Goal: Task Accomplishment & Management: Manage account settings

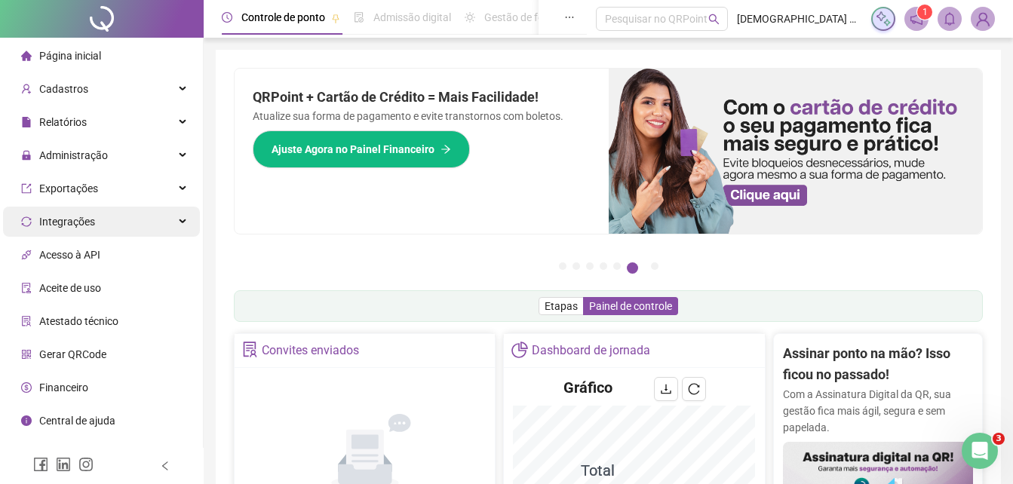
click at [87, 217] on span "Integrações" at bounding box center [67, 222] width 56 height 12
click at [88, 217] on span "Integrações" at bounding box center [67, 222] width 56 height 12
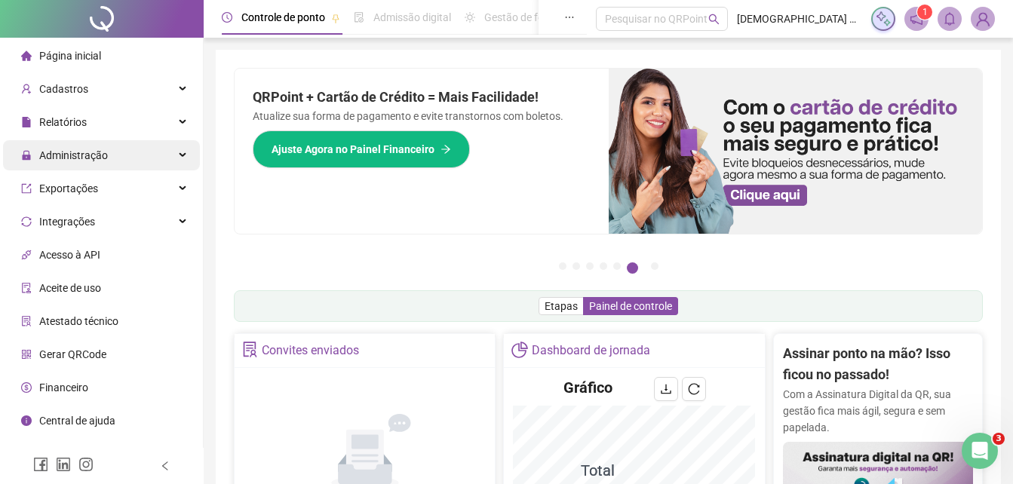
click at [97, 153] on span "Administração" at bounding box center [73, 155] width 69 height 12
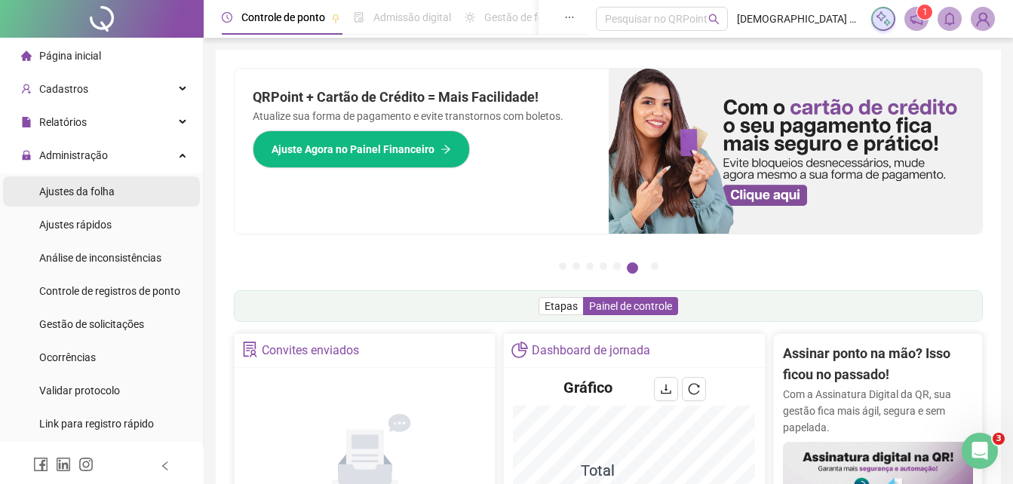
click at [106, 195] on span "Ajustes da folha" at bounding box center [76, 192] width 75 height 12
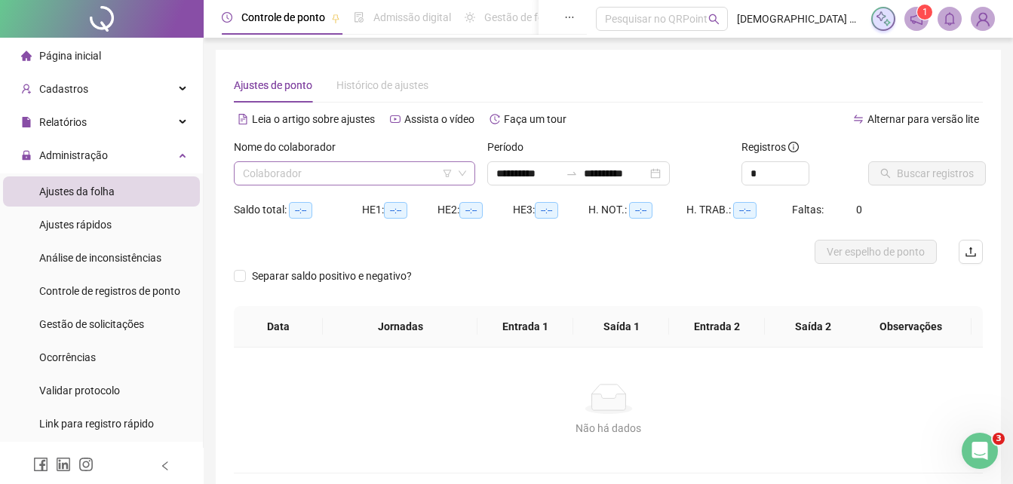
type input "**********"
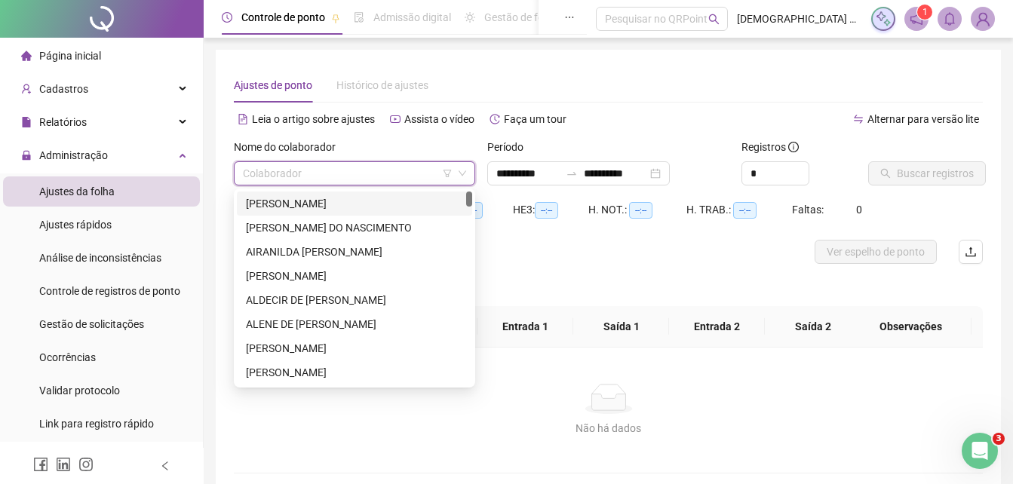
click at [308, 173] on input "search" at bounding box center [348, 173] width 210 height 23
type input "**"
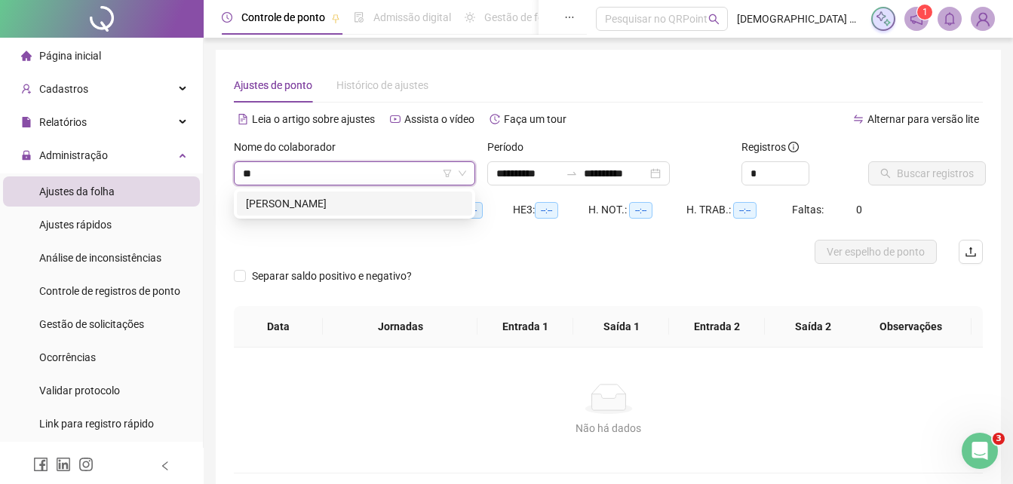
drag, startPoint x: 303, startPoint y: 208, endPoint x: 357, endPoint y: 208, distance: 53.6
click at [303, 207] on div "[PERSON_NAME]" at bounding box center [354, 203] width 217 height 17
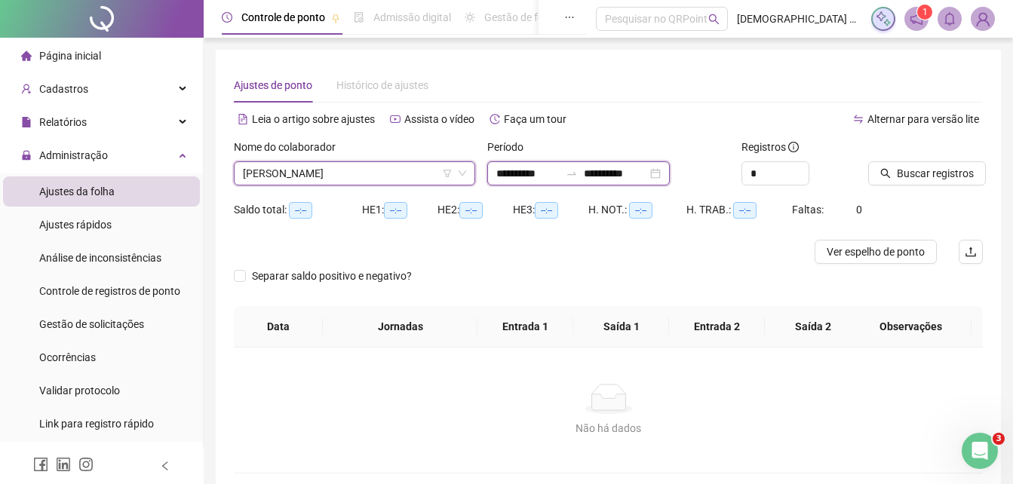
click at [560, 173] on input "**********" at bounding box center [527, 173] width 63 height 17
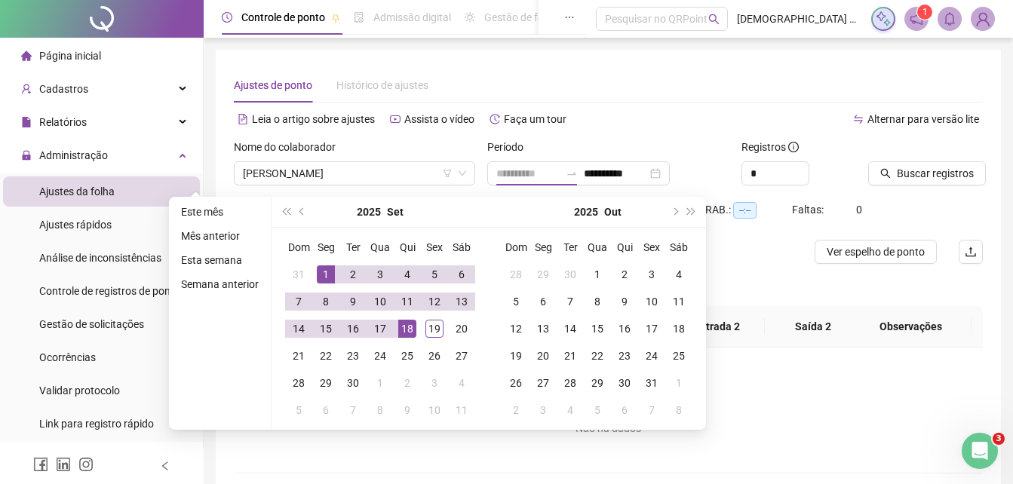
click at [327, 272] on div "1" at bounding box center [326, 274] width 18 height 18
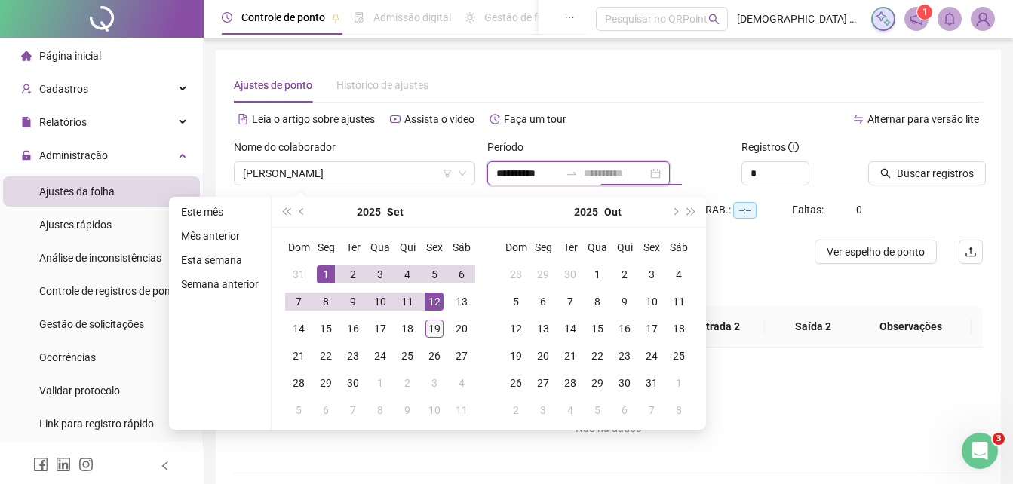
type input "**********"
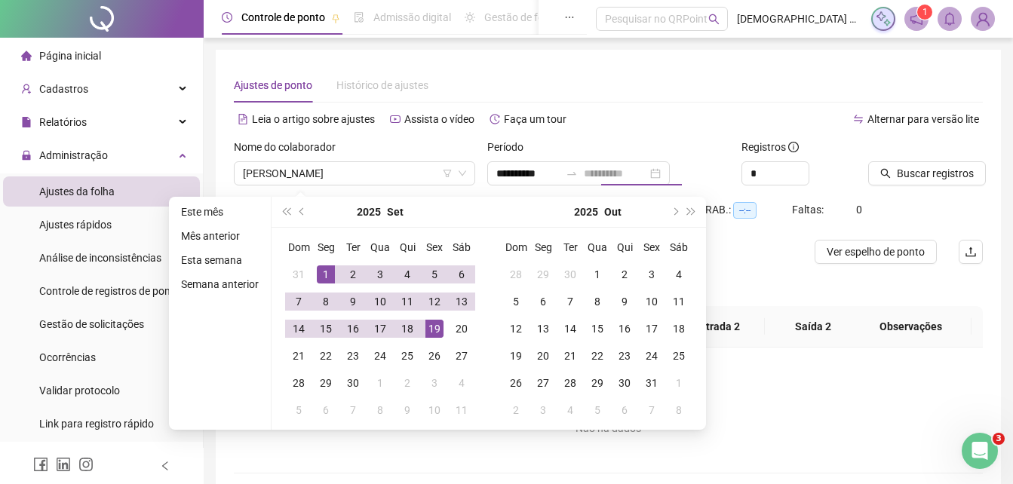
click at [436, 327] on div "19" at bounding box center [434, 329] width 18 height 18
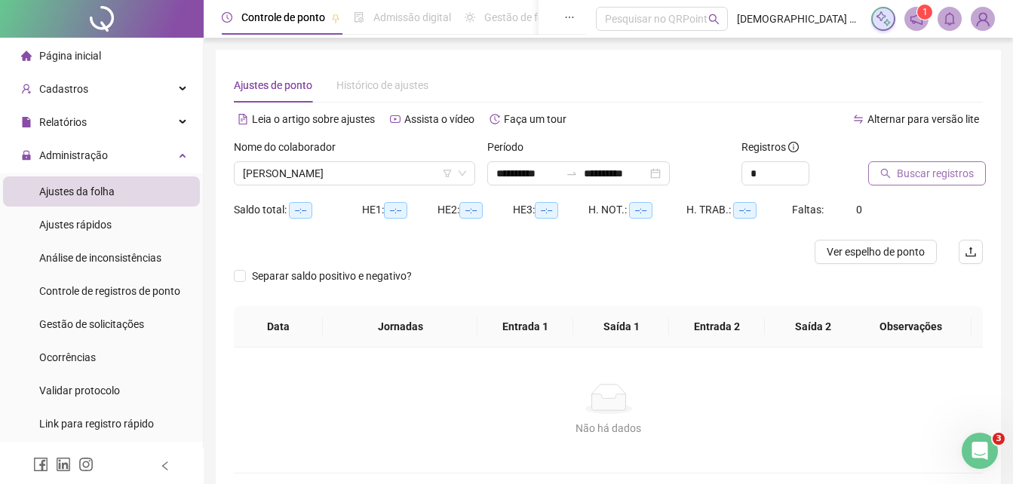
click at [895, 169] on button "Buscar registros" at bounding box center [927, 173] width 118 height 24
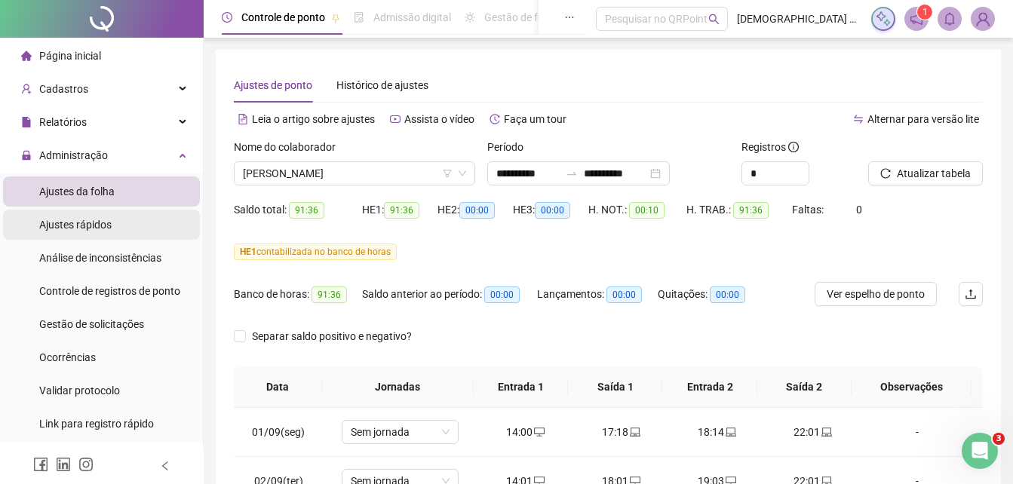
click at [140, 226] on li "Ajustes rápidos" at bounding box center [101, 225] width 197 height 30
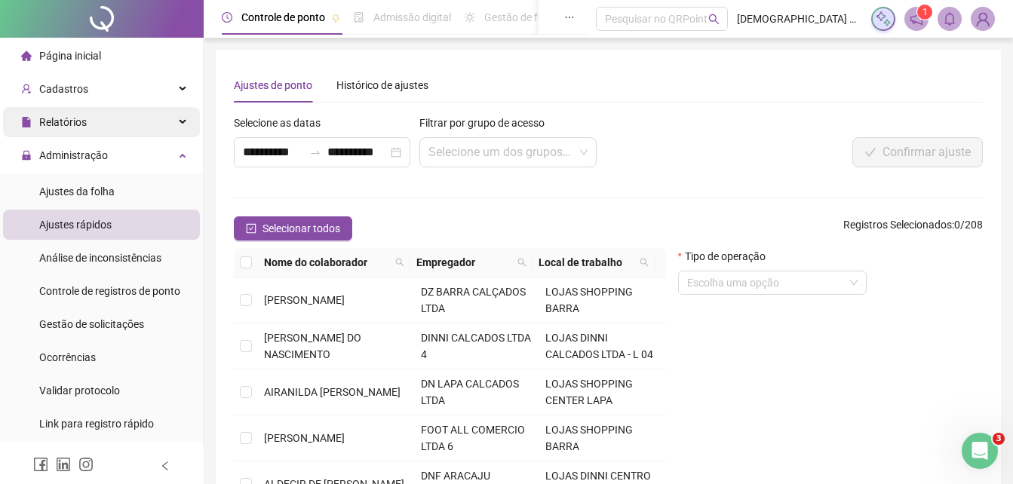
click at [128, 118] on div "Relatórios" at bounding box center [101, 122] width 197 height 30
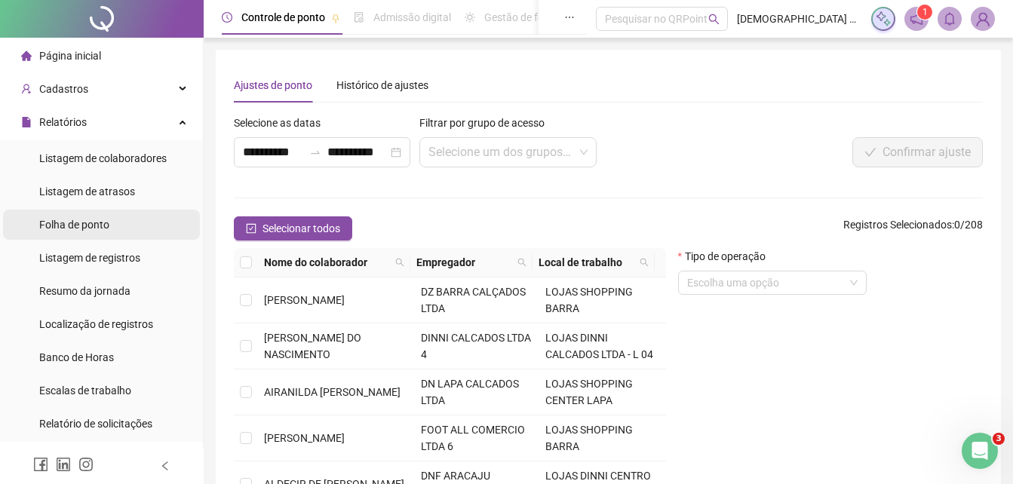
click at [129, 228] on li "Folha de ponto" at bounding box center [101, 225] width 197 height 30
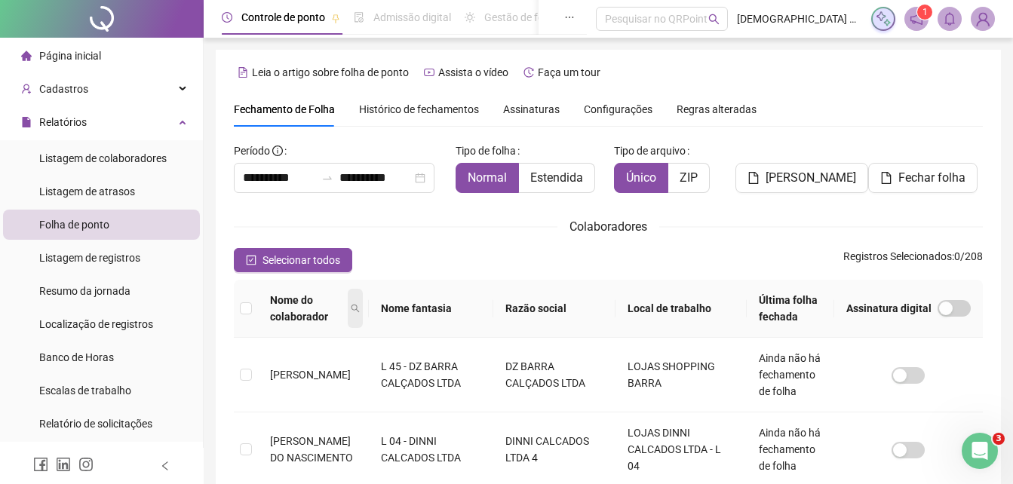
type input "**********"
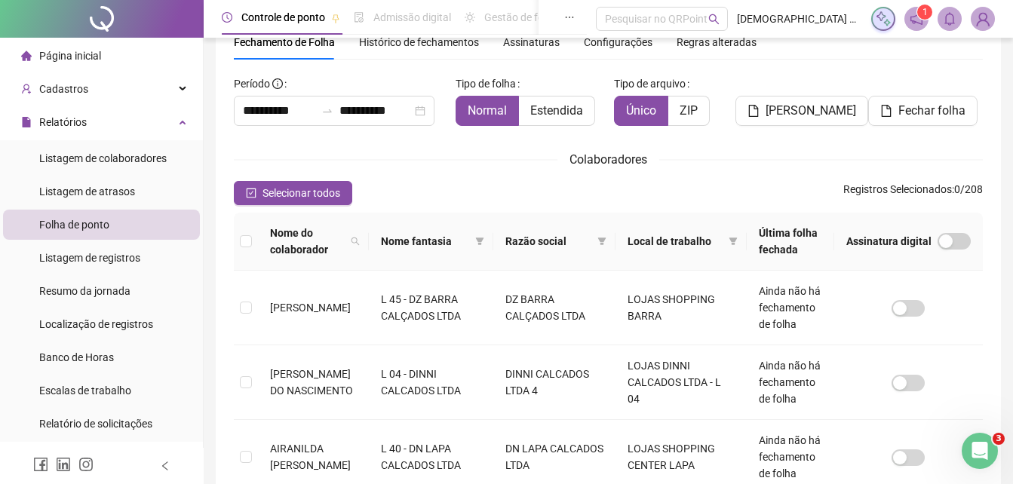
click at [606, 238] on icon "filter" at bounding box center [601, 241] width 9 height 9
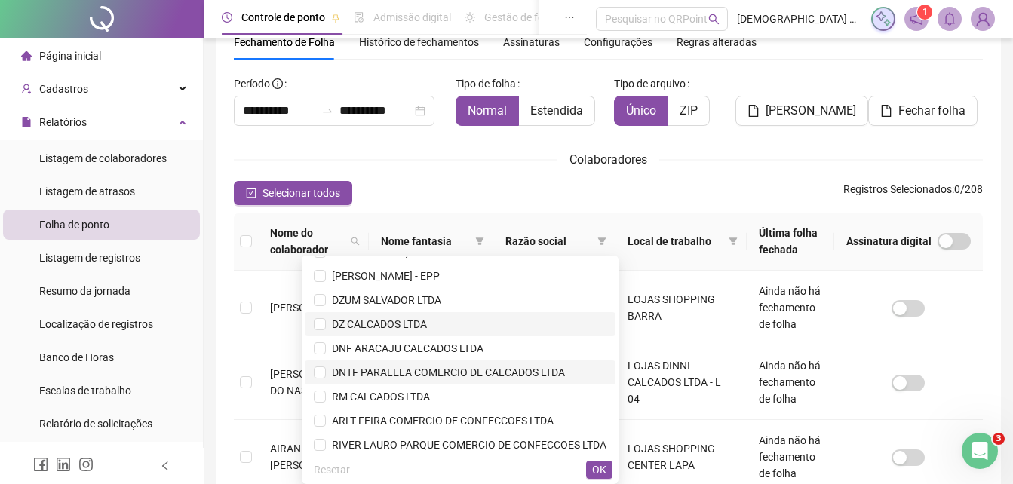
scroll to position [377, 0]
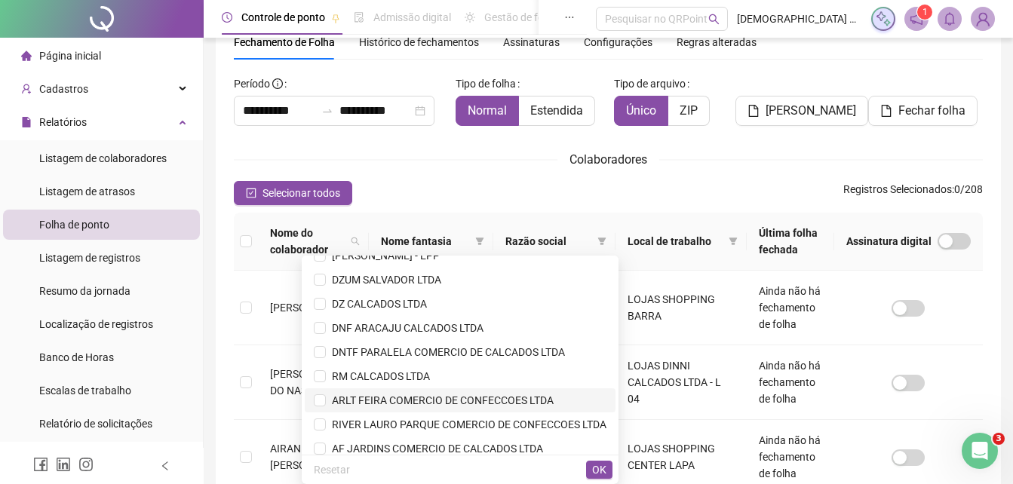
click at [462, 398] on span "ARLT FEIRA COMERCIO DE CONFECCOES LTDA" at bounding box center [440, 400] width 228 height 12
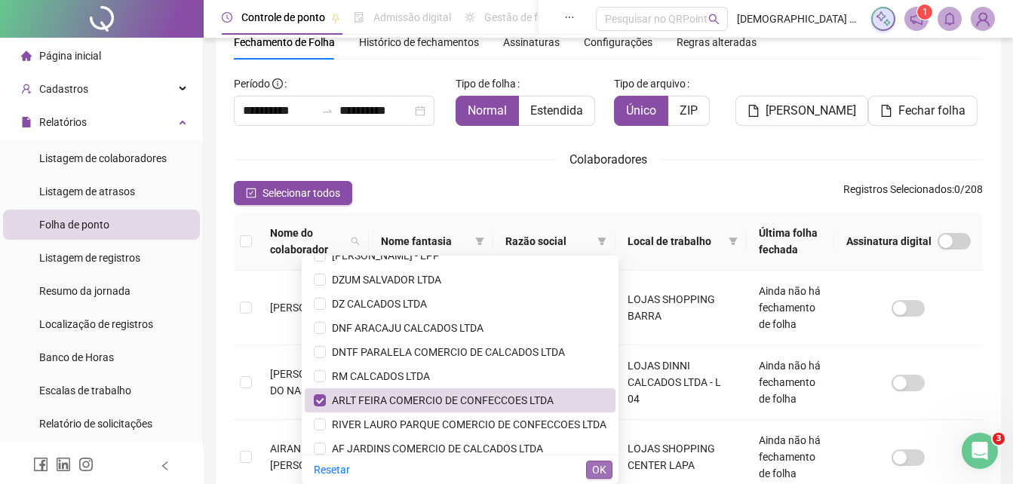
click at [605, 473] on span "OK" at bounding box center [599, 470] width 14 height 17
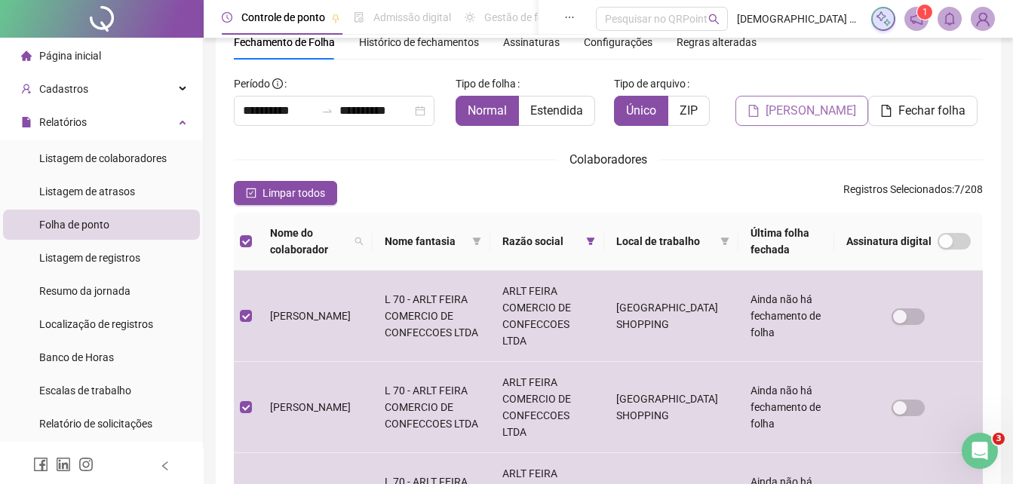
click at [788, 117] on span "[PERSON_NAME]" at bounding box center [811, 111] width 91 height 18
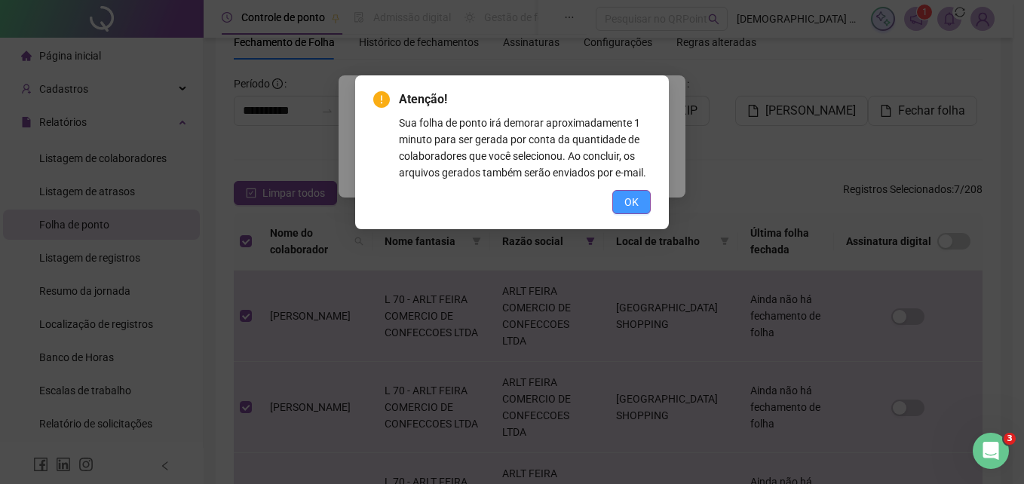
click at [638, 197] on span "OK" at bounding box center [631, 202] width 14 height 17
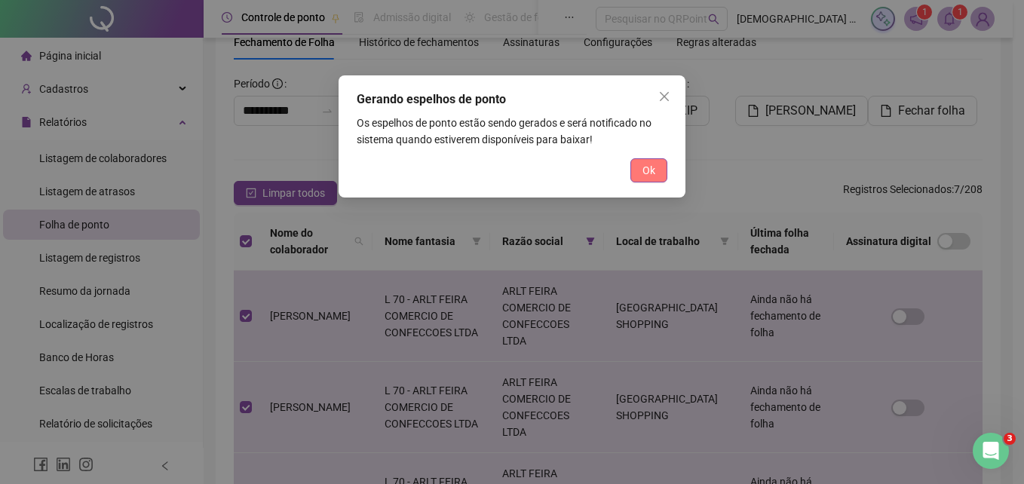
click at [646, 180] on button "Ok" at bounding box center [649, 170] width 37 height 24
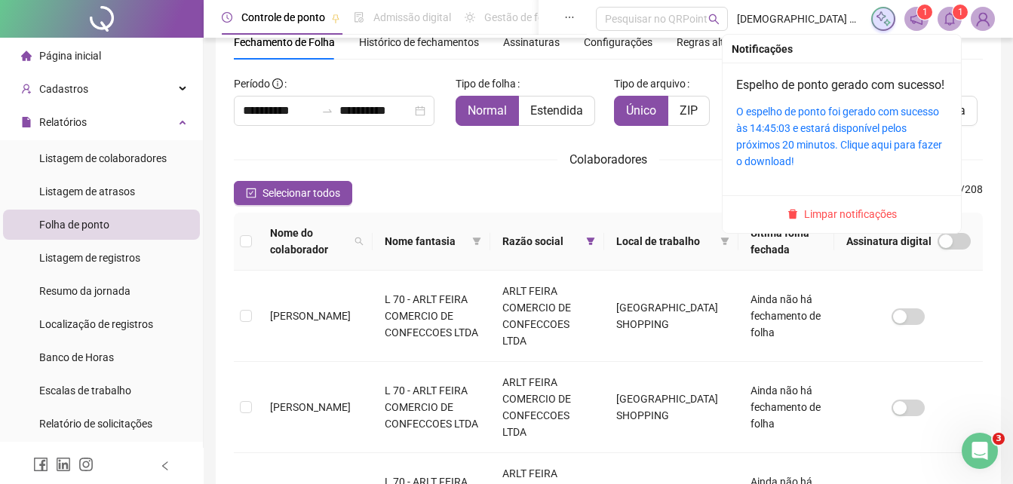
click at [953, 17] on icon "bell" at bounding box center [949, 19] width 11 height 14
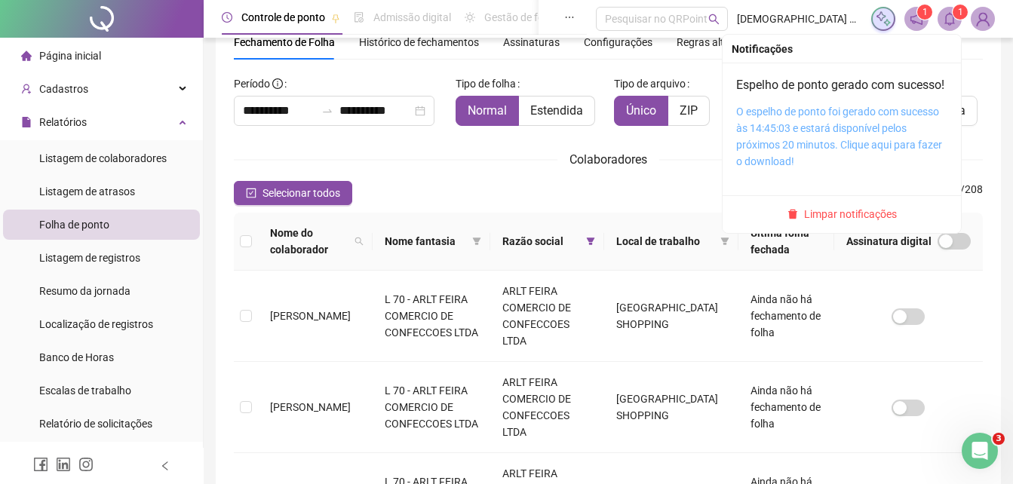
click at [803, 148] on link "O espelho de ponto foi gerado com sucesso às 14:45:03 e estará disponível pelos…" at bounding box center [839, 137] width 206 height 62
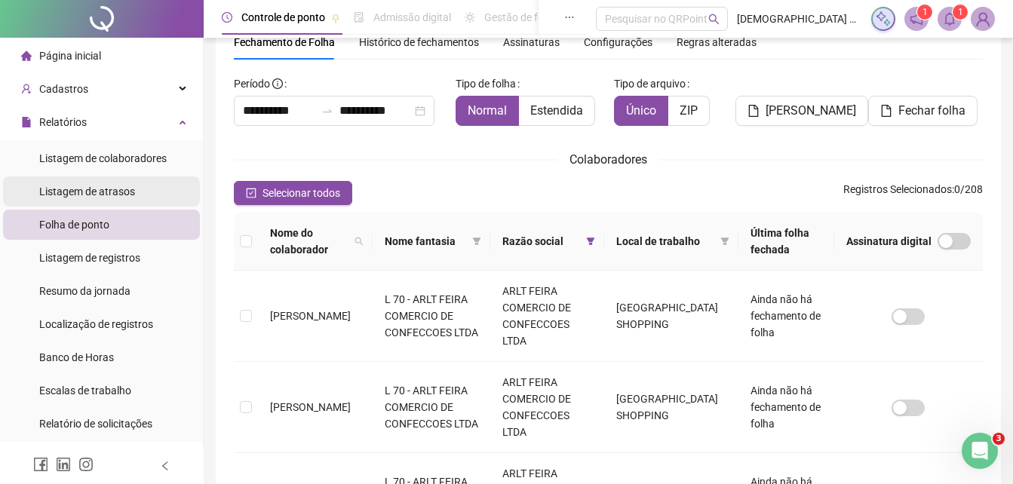
click at [96, 188] on span "Listagem de atrasos" at bounding box center [87, 192] width 96 height 12
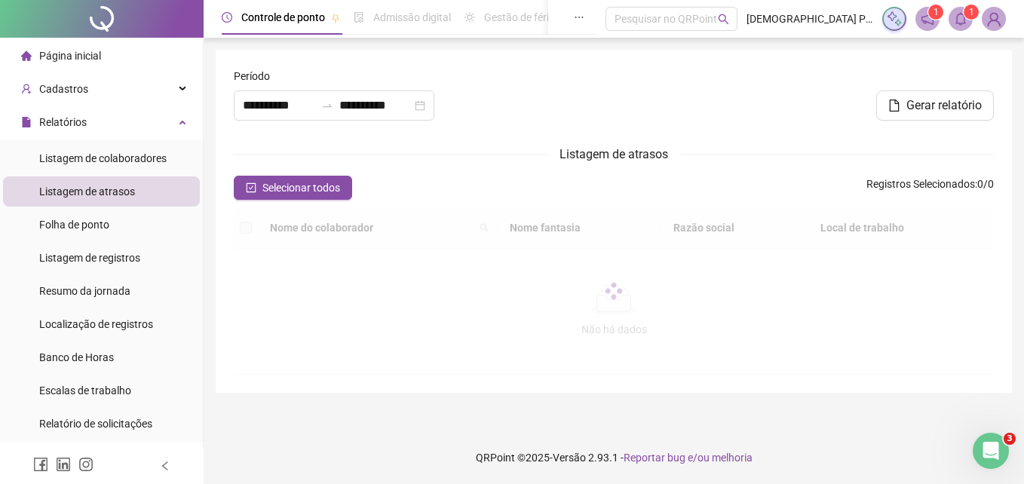
type input "**********"
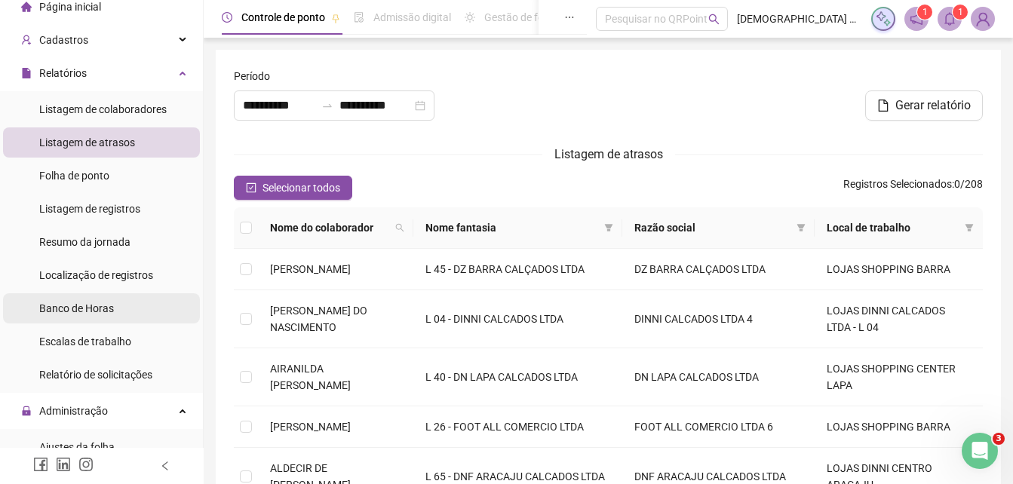
scroll to position [75, 0]
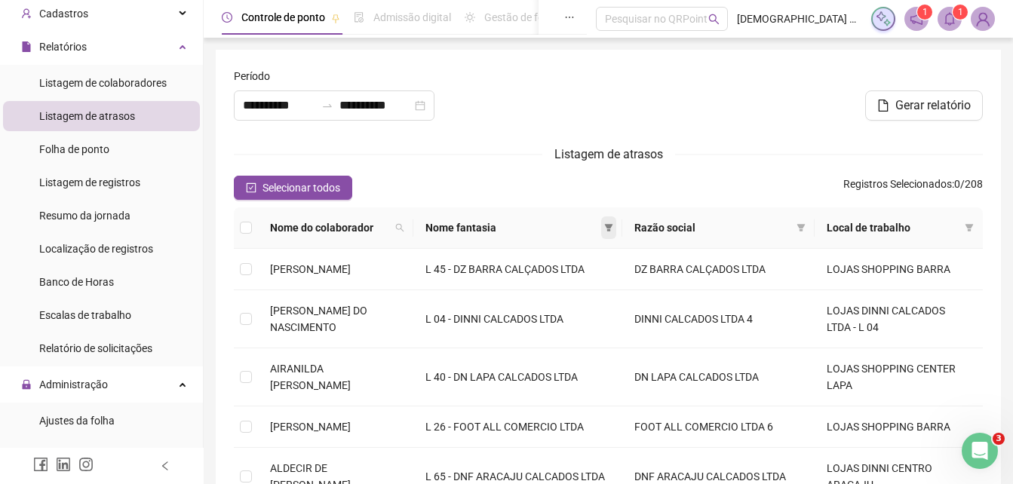
click at [616, 222] on span at bounding box center [608, 227] width 15 height 23
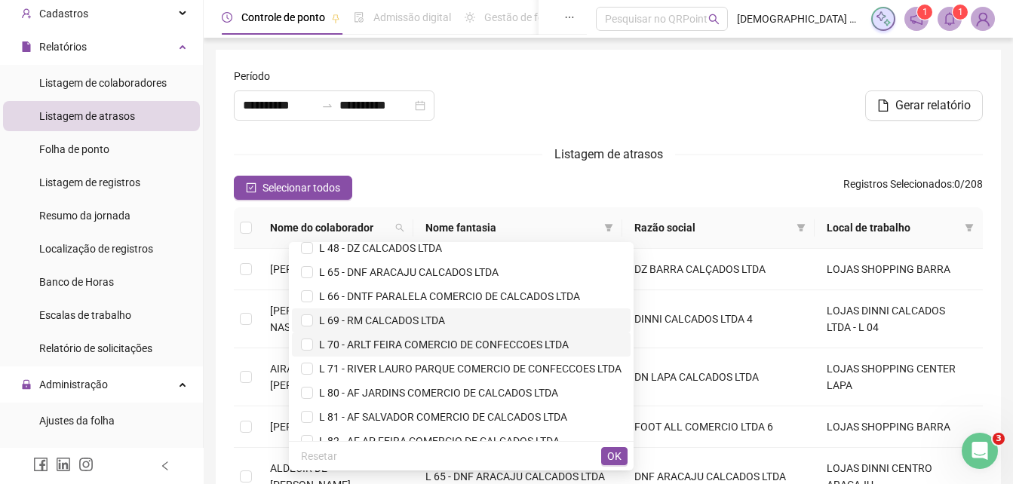
scroll to position [453, 0]
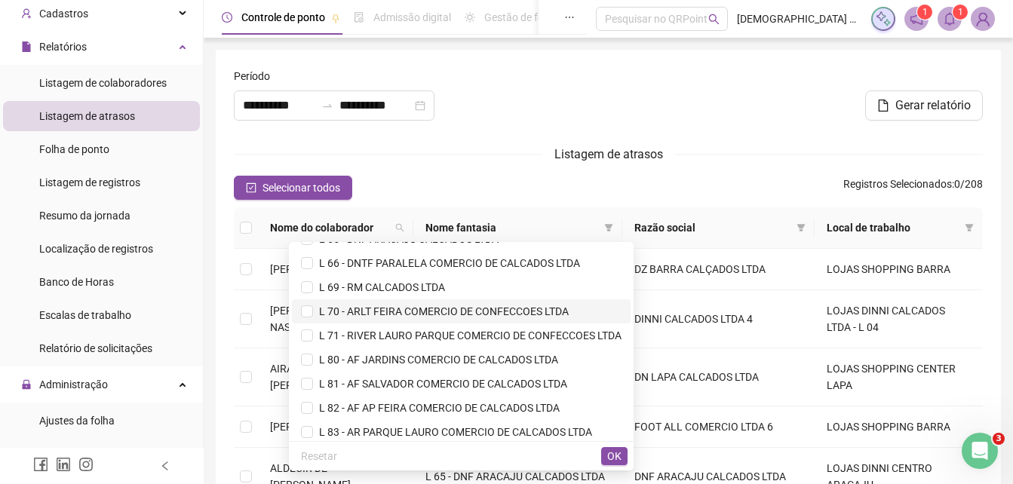
click at [445, 306] on span "L 70 - ARLT FEIRA COMERCIO DE CONFECCOES LTDA" at bounding box center [441, 311] width 256 height 12
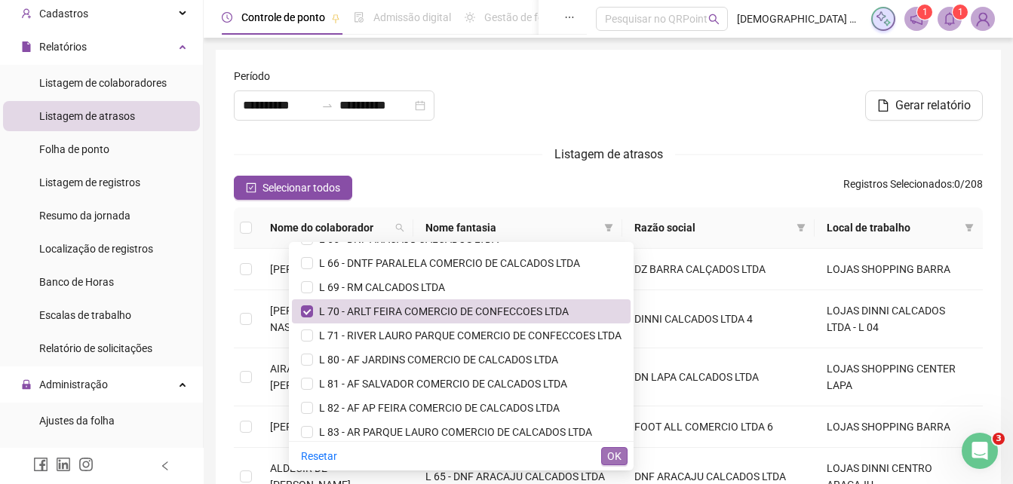
click at [613, 456] on span "OK" at bounding box center [614, 456] width 14 height 17
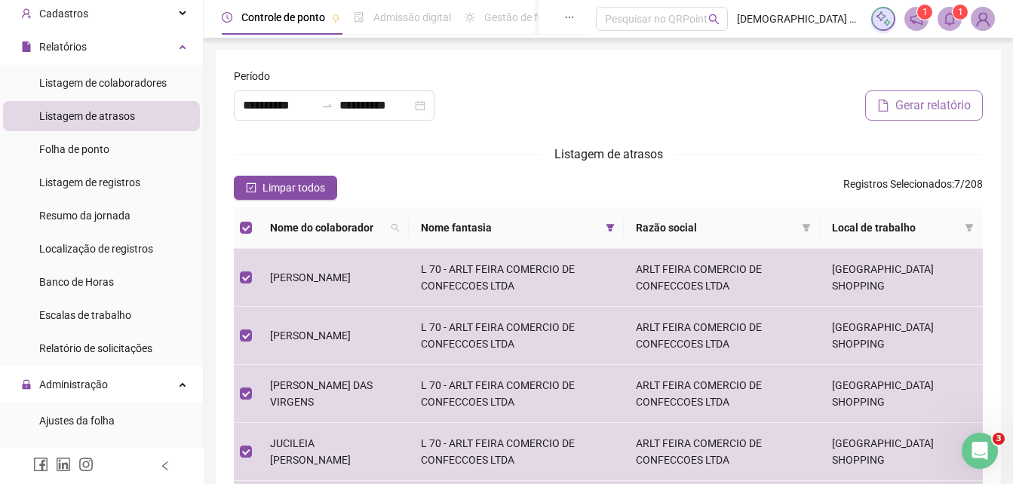
click at [919, 107] on span "Gerar relatório" at bounding box center [932, 106] width 75 height 18
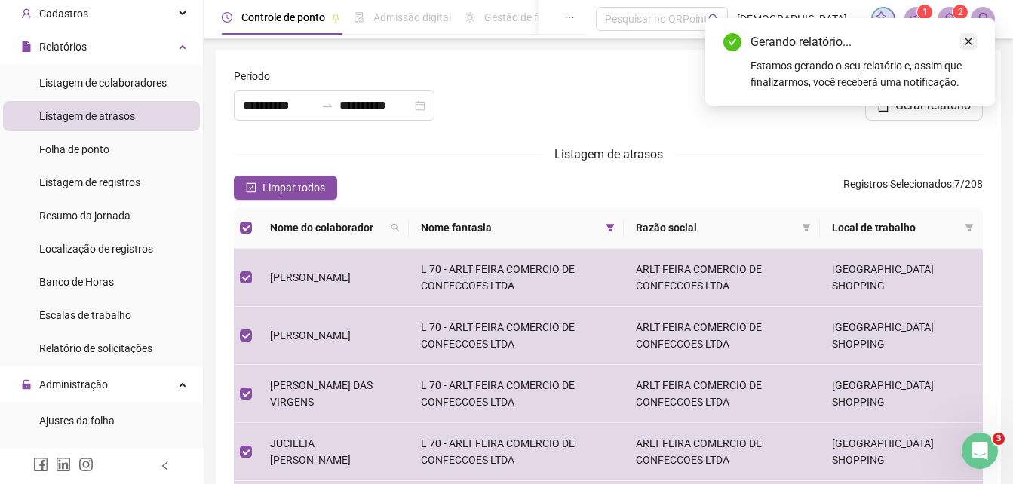
drag, startPoint x: 968, startPoint y: 42, endPoint x: 956, endPoint y: 29, distance: 17.1
click at [967, 42] on icon "close" at bounding box center [968, 41] width 11 height 11
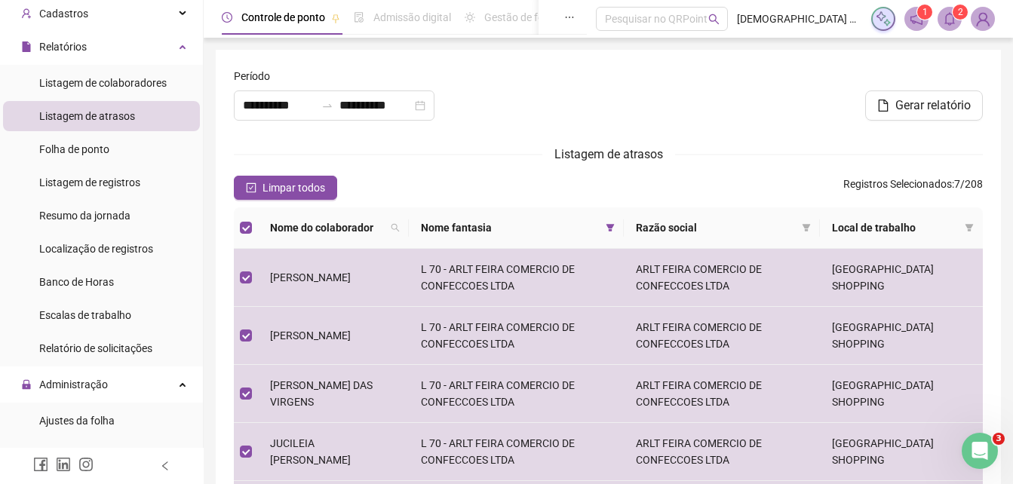
click at [953, 14] on sup "2" at bounding box center [960, 12] width 15 height 15
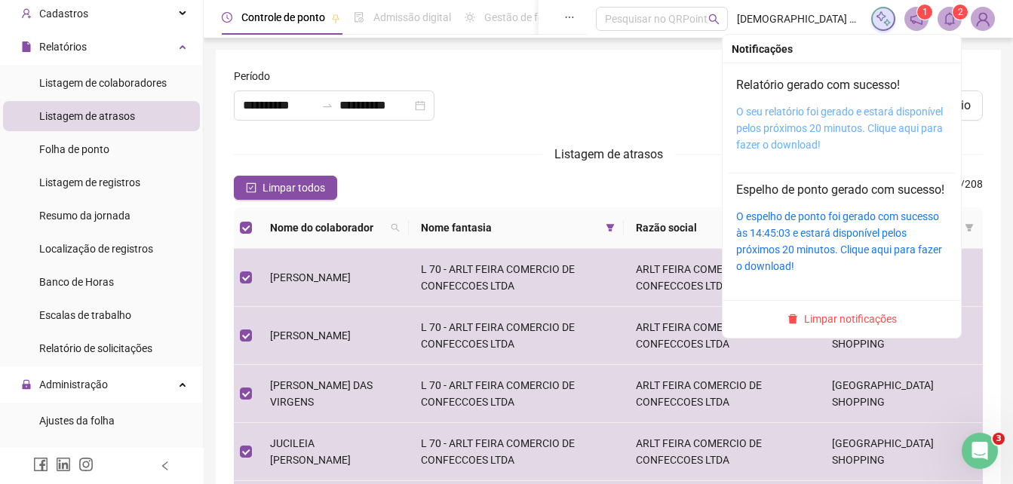
click at [784, 123] on link "O seu relatório foi gerado e estará disponível pelos próximos 20 minutos. Cliqu…" at bounding box center [839, 128] width 207 height 45
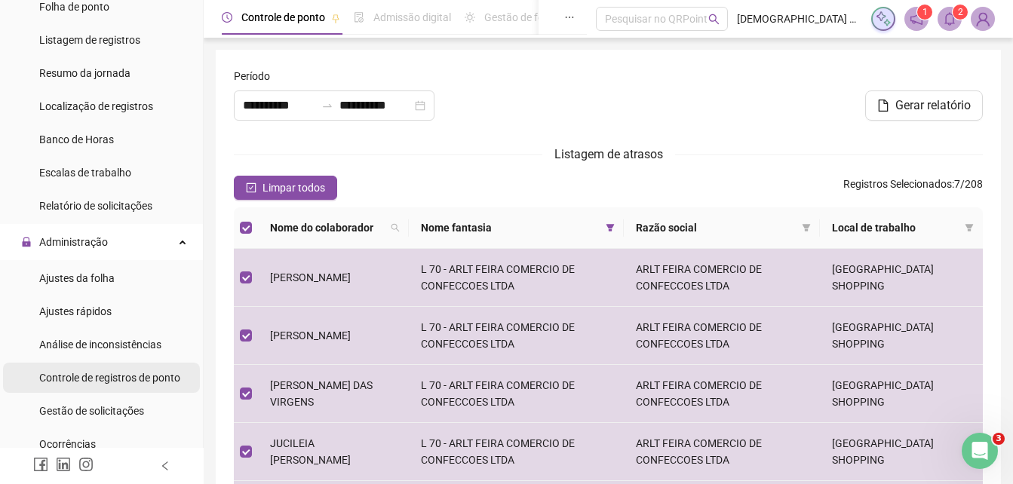
scroll to position [226, 0]
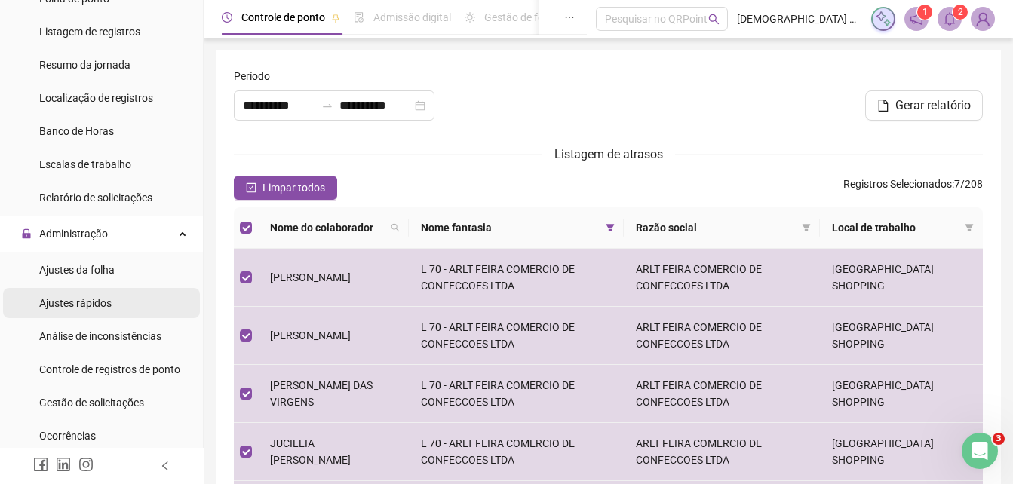
click at [108, 302] on span "Ajustes rápidos" at bounding box center [75, 303] width 72 height 12
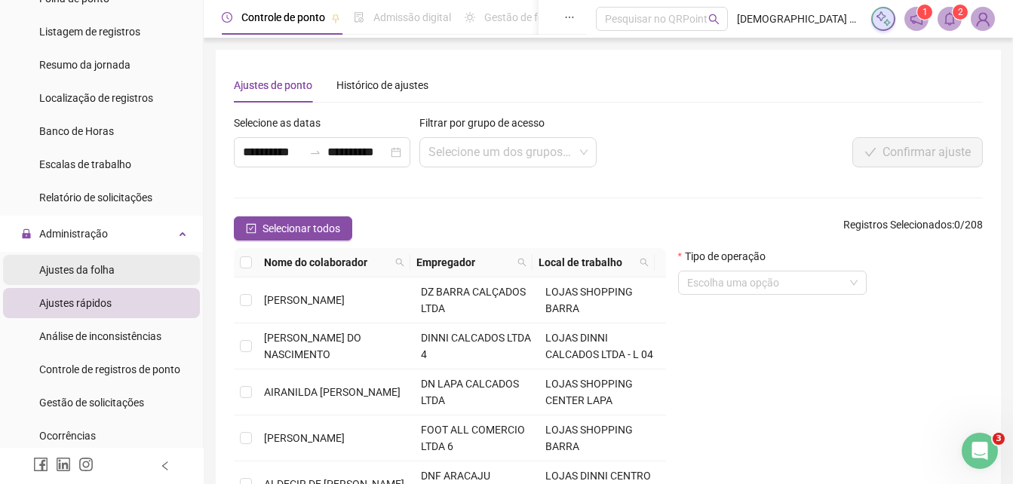
click at [130, 272] on li "Ajustes da folha" at bounding box center [101, 270] width 197 height 30
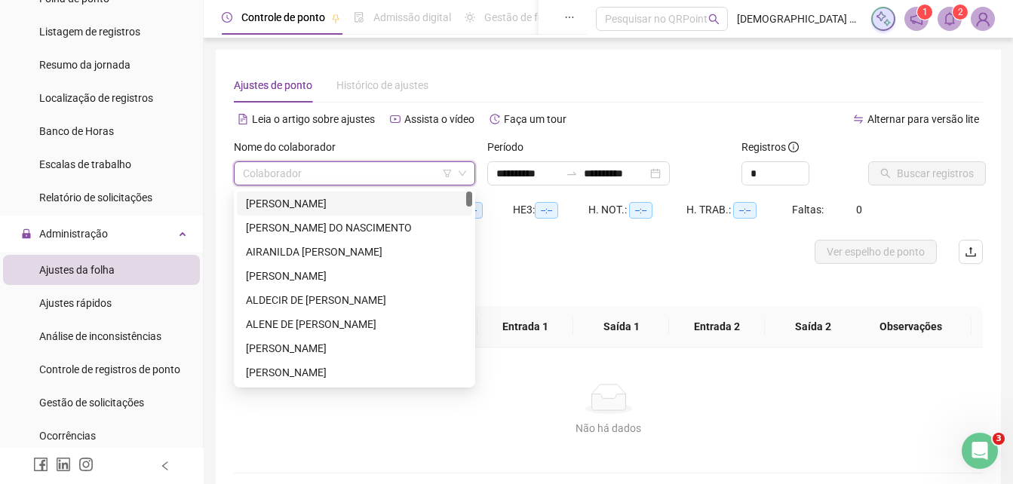
click at [361, 171] on input "search" at bounding box center [348, 173] width 210 height 23
type input "**********"
type input "**"
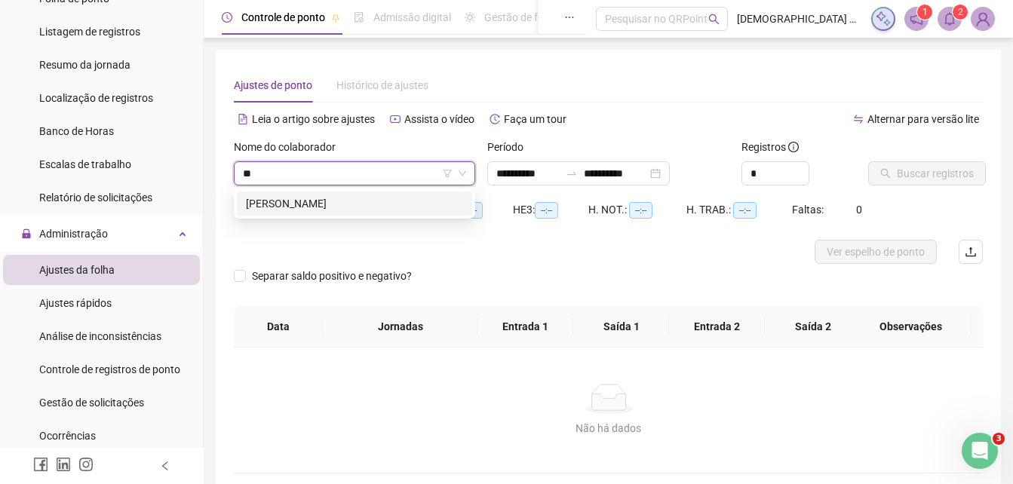
click at [333, 208] on div "[PERSON_NAME]" at bounding box center [354, 203] width 217 height 17
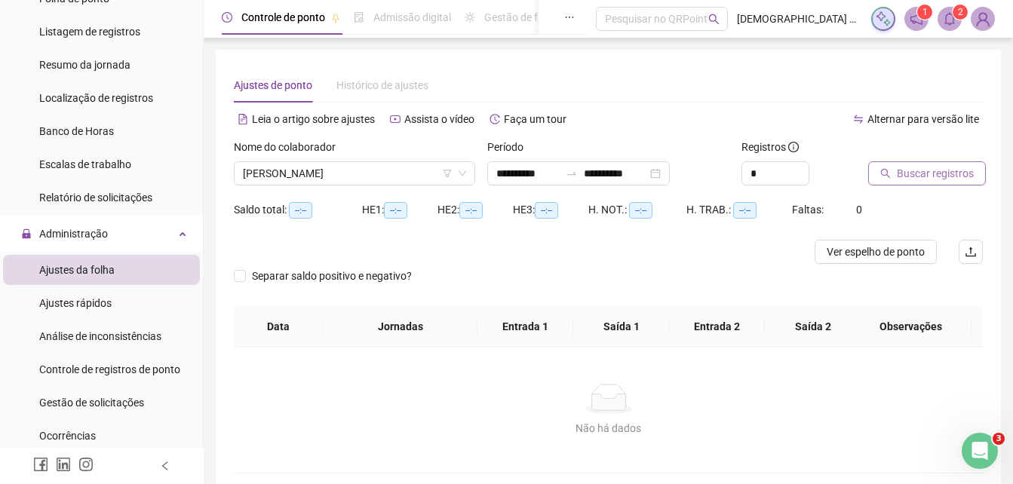
click at [916, 173] on span "Buscar registros" at bounding box center [935, 173] width 77 height 17
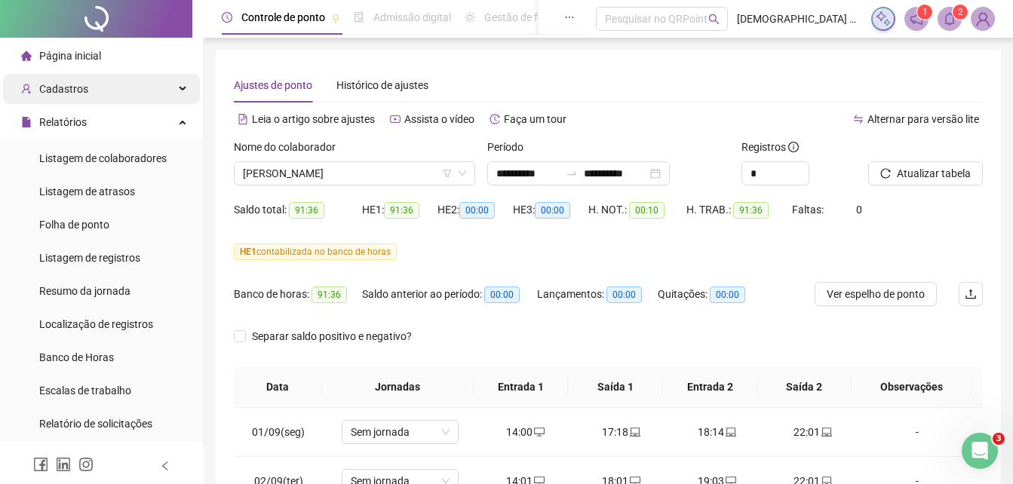
click at [90, 81] on div "Cadastros" at bounding box center [101, 89] width 197 height 30
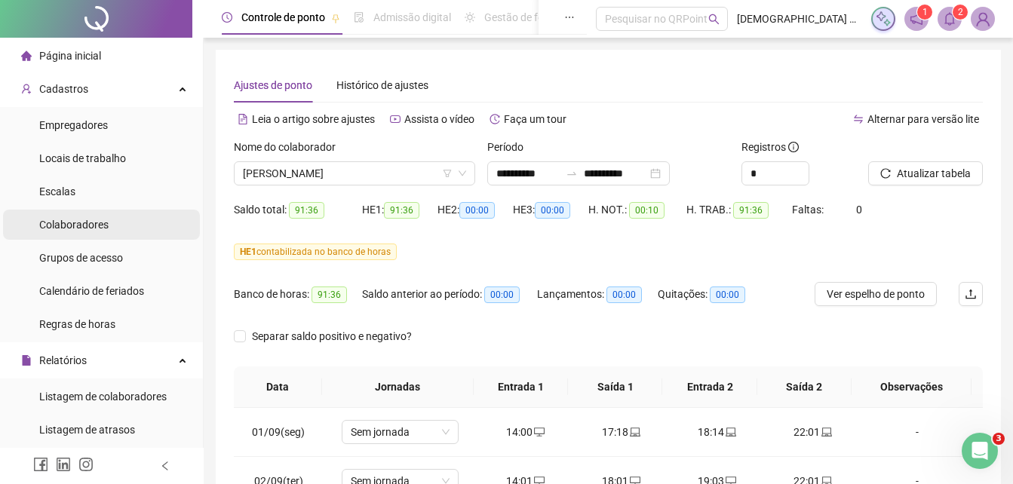
click at [91, 229] on span "Colaboradores" at bounding box center [73, 225] width 69 height 12
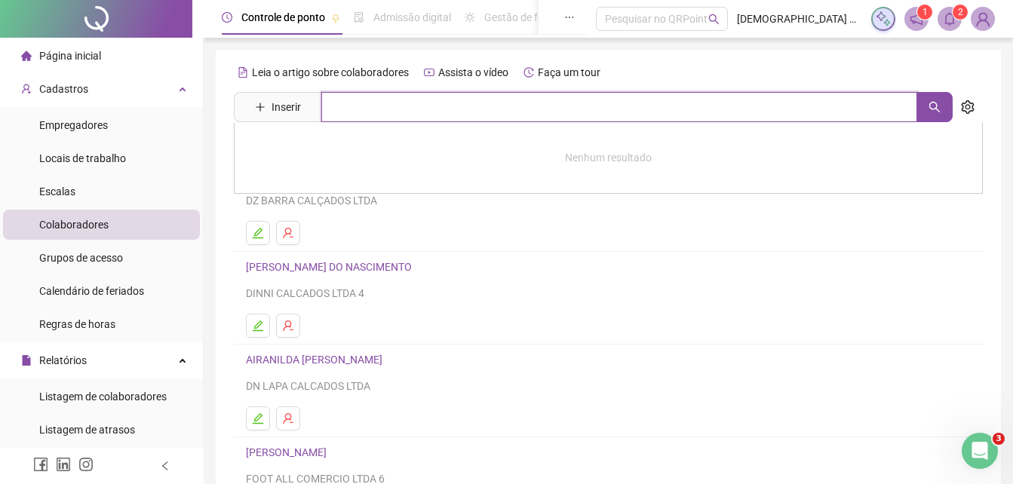
drag, startPoint x: 382, startPoint y: 105, endPoint x: 380, endPoint y: 97, distance: 8.4
click at [382, 105] on input "text" at bounding box center [619, 107] width 596 height 30
type input "**"
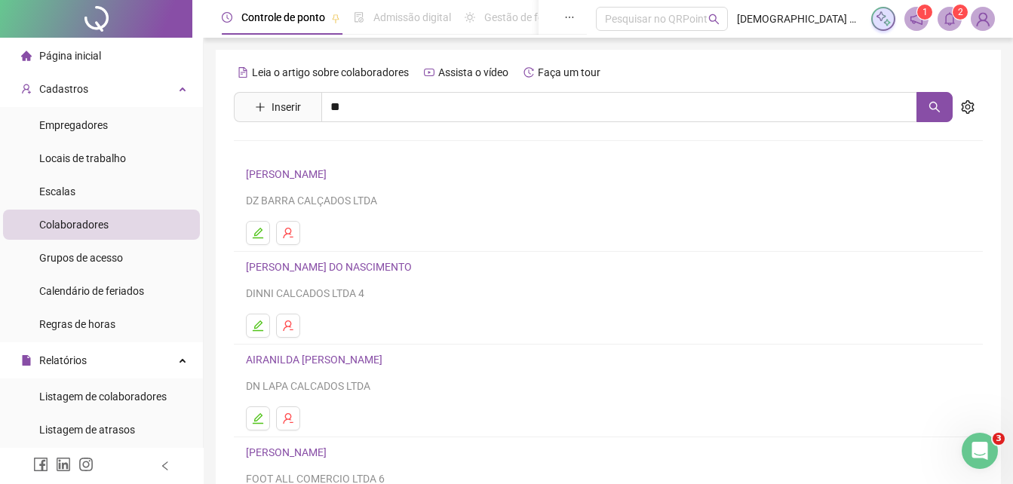
click at [332, 152] on link "[PERSON_NAME]" at bounding box center [302, 152] width 81 height 12
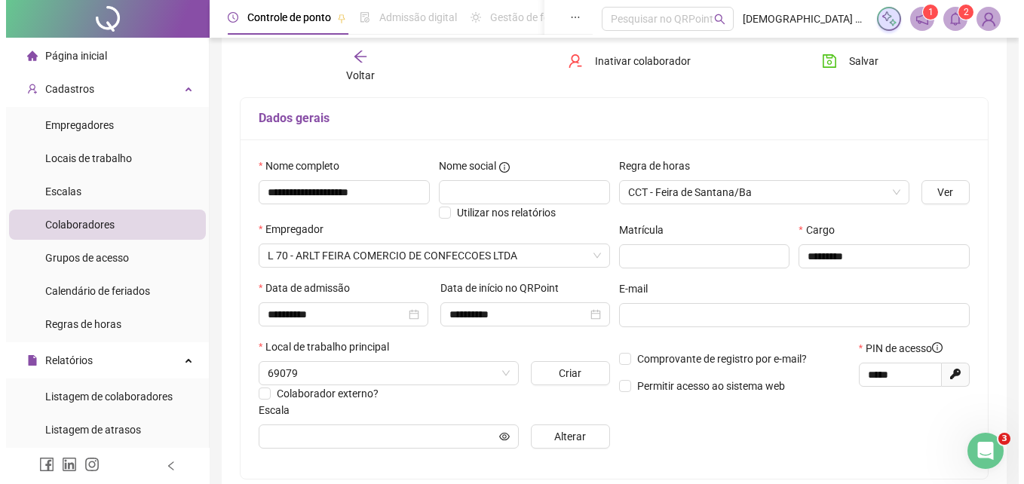
scroll to position [302, 0]
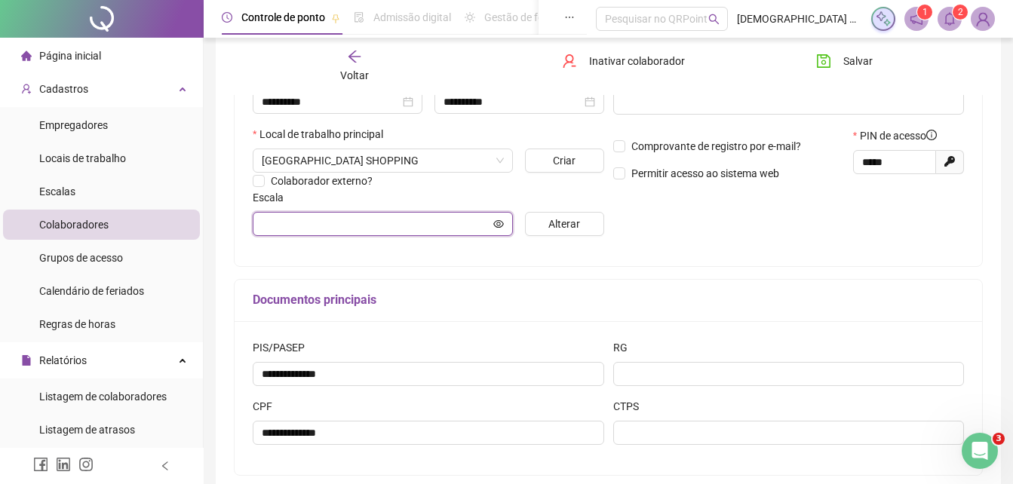
click at [391, 221] on input "text" at bounding box center [376, 224] width 229 height 17
click at [545, 225] on button "Alterar" at bounding box center [564, 224] width 78 height 24
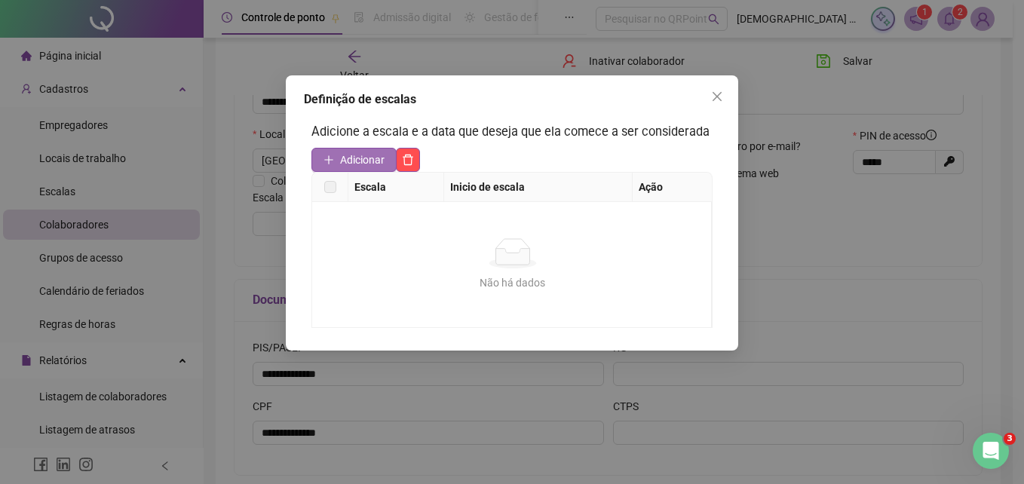
click at [372, 155] on span "Adicionar" at bounding box center [362, 160] width 44 height 17
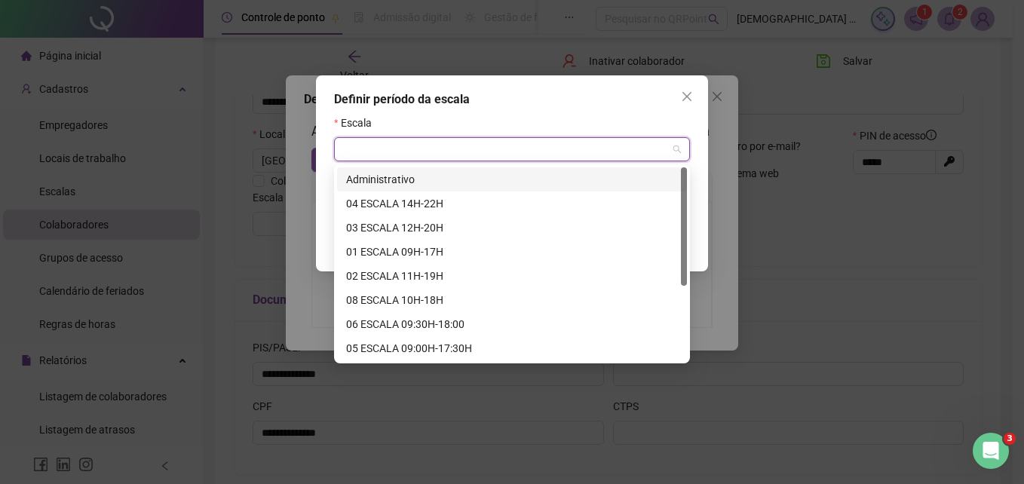
click at [438, 149] on input "search" at bounding box center [505, 149] width 324 height 23
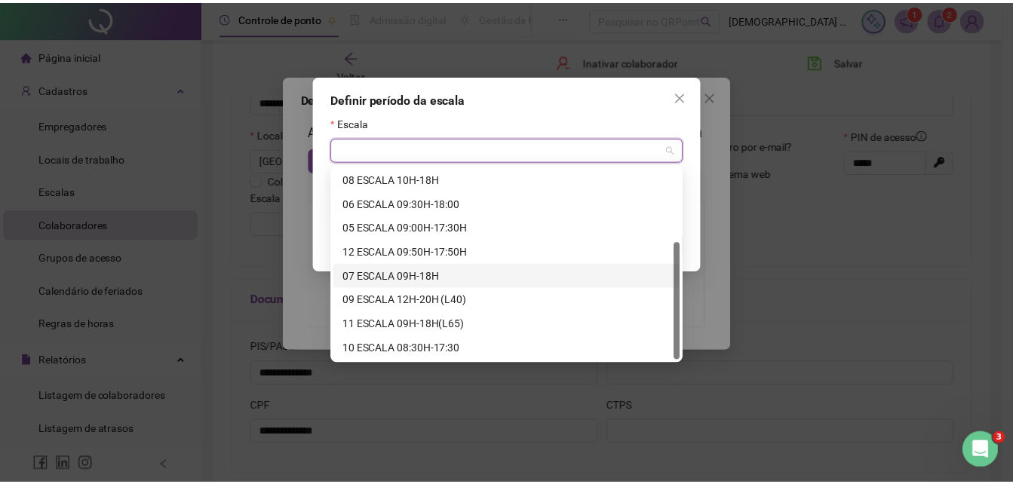
scroll to position [0, 0]
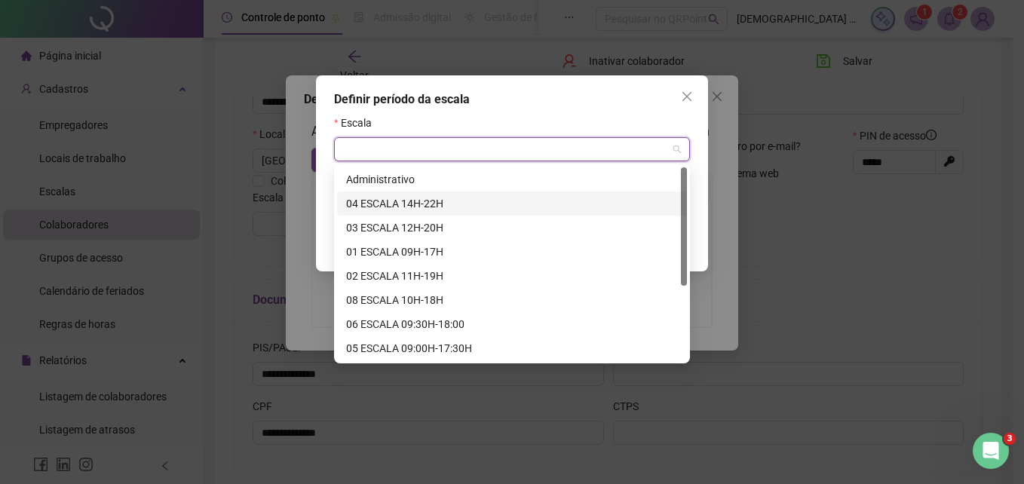
click at [462, 203] on div "04 ESCALA 14H-22H" at bounding box center [512, 203] width 332 height 17
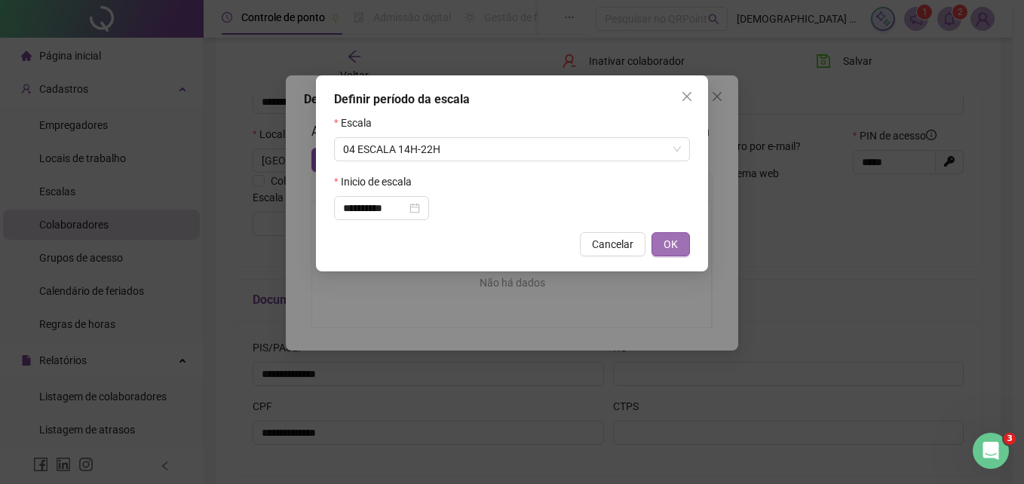
click at [676, 242] on span "OK" at bounding box center [671, 244] width 14 height 17
type input "**********"
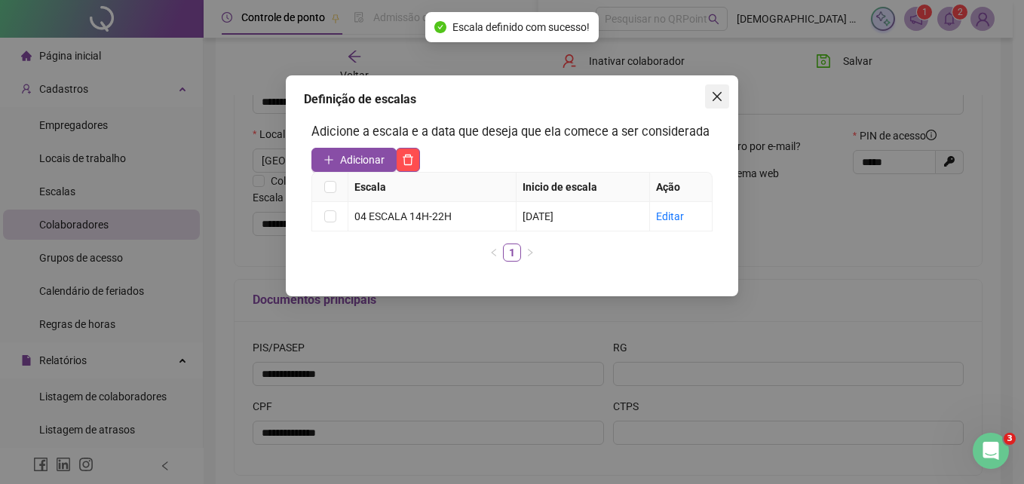
click at [711, 99] on icon "close" at bounding box center [717, 97] width 12 height 12
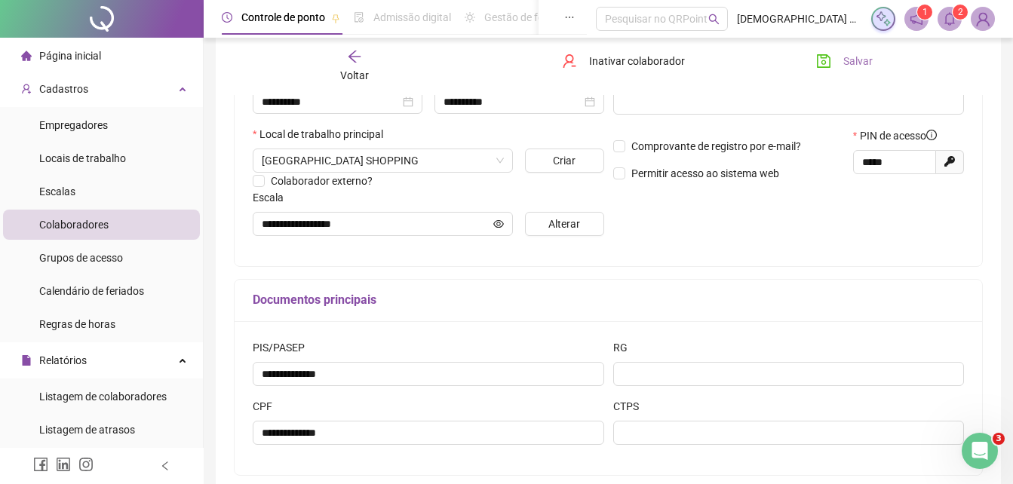
click at [829, 60] on icon "save" at bounding box center [823, 61] width 15 height 15
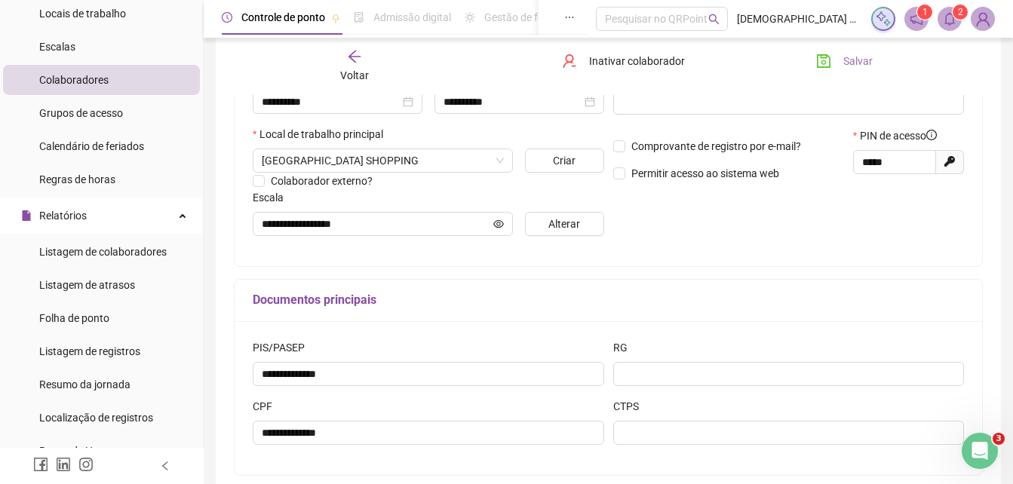
scroll to position [226, 0]
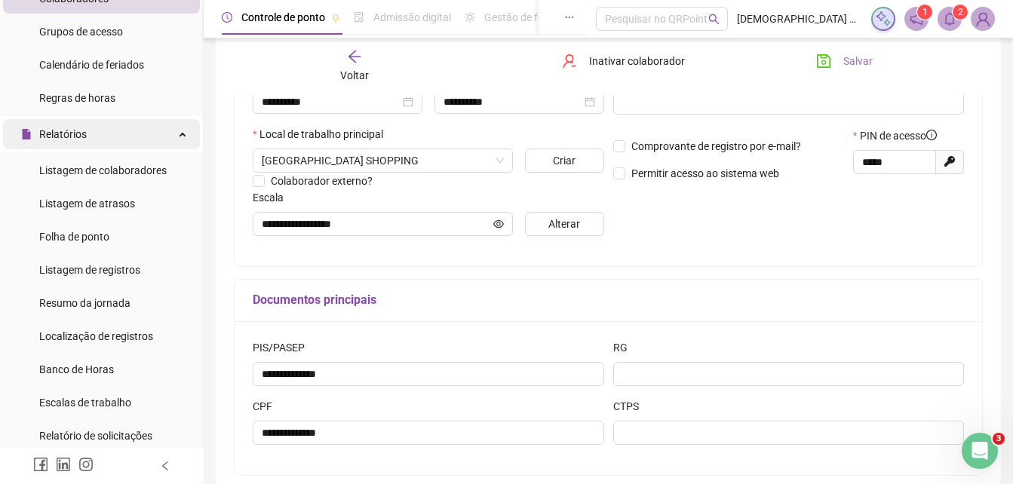
click at [67, 135] on span "Relatórios" at bounding box center [63, 134] width 48 height 12
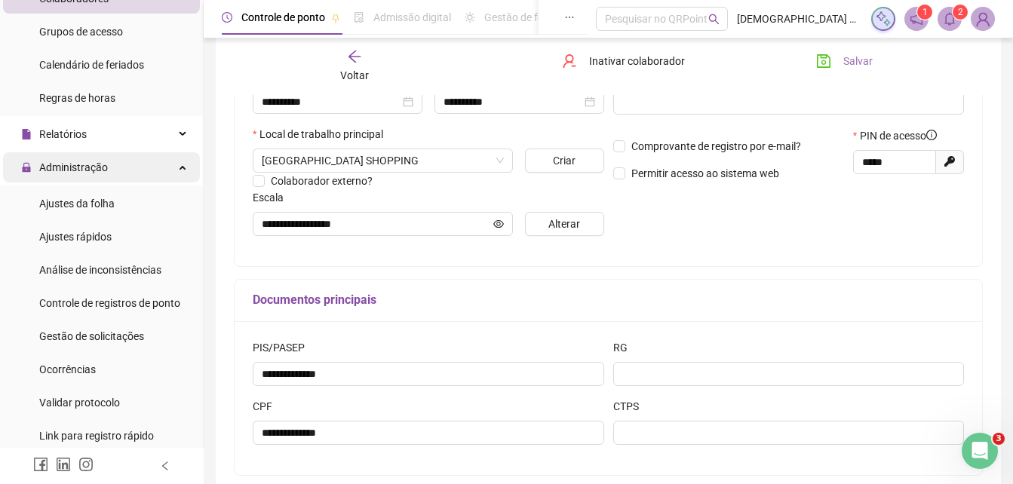
click at [79, 169] on span "Administração" at bounding box center [73, 167] width 69 height 12
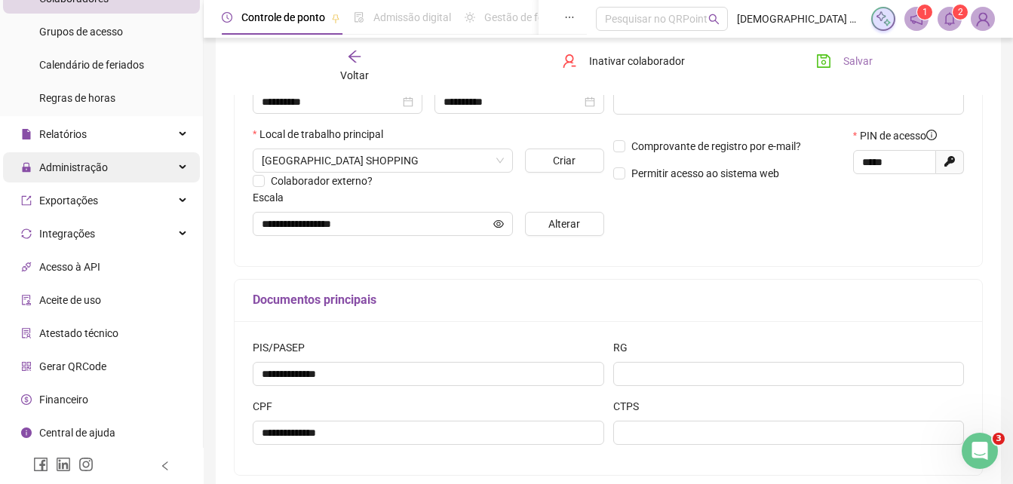
click at [100, 164] on span "Administração" at bounding box center [73, 167] width 69 height 12
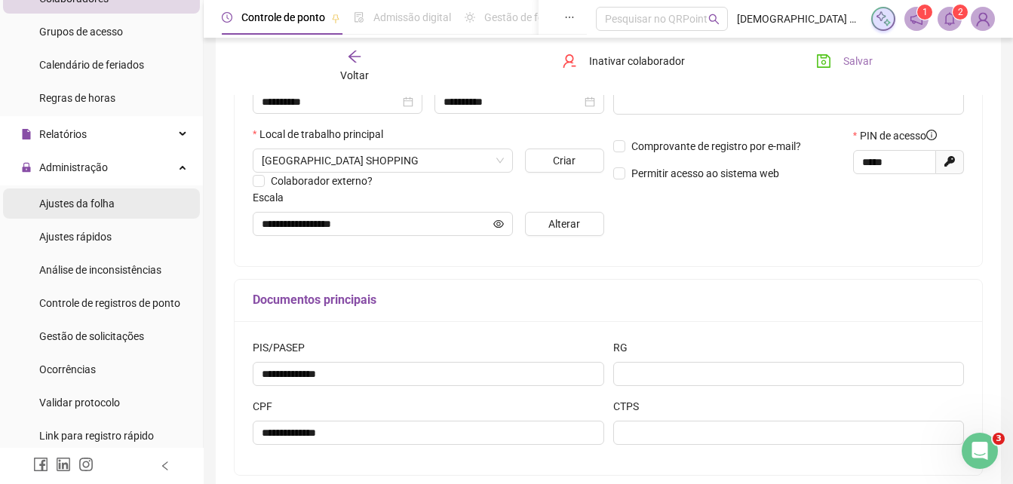
click at [109, 203] on span "Ajustes da folha" at bounding box center [76, 204] width 75 height 12
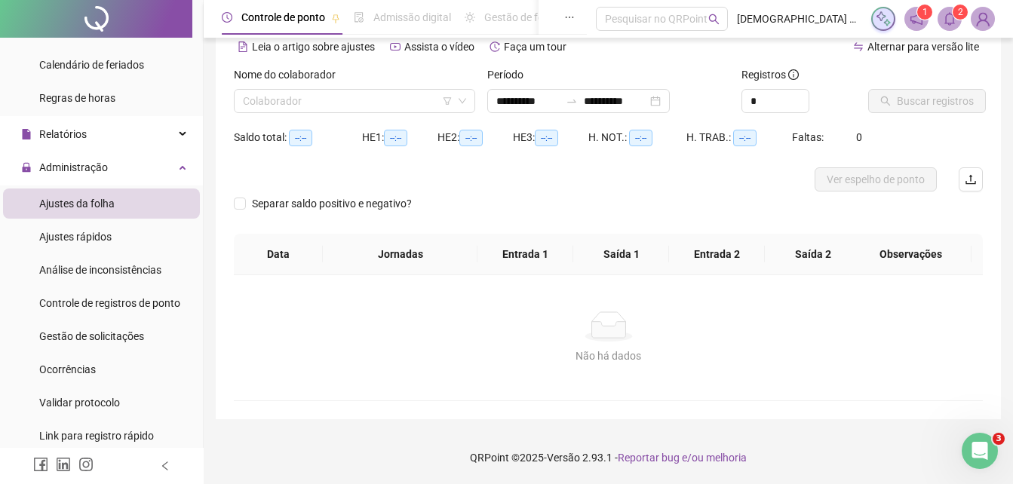
type input "**********"
drag, startPoint x: 315, startPoint y: 108, endPoint x: 315, endPoint y: 96, distance: 12.1
click at [315, 101] on input "search" at bounding box center [348, 101] width 210 height 23
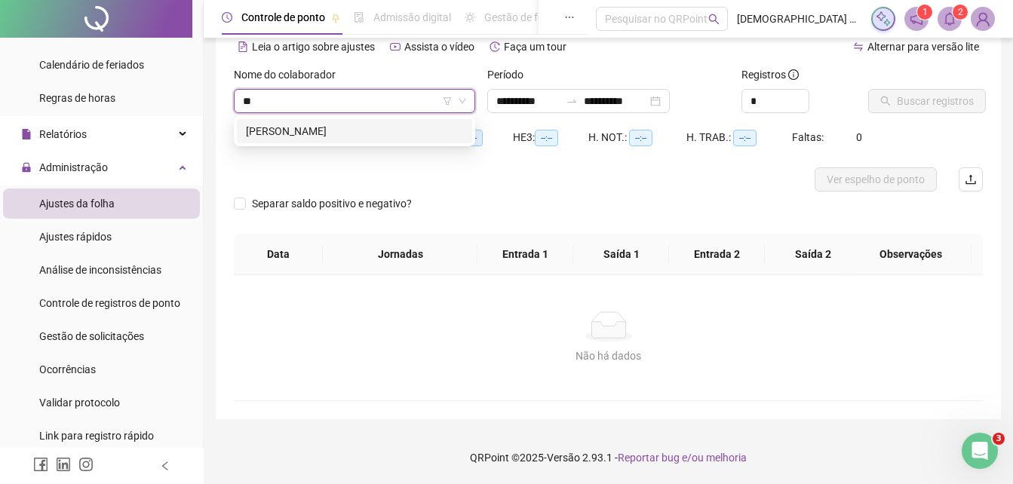
type input "***"
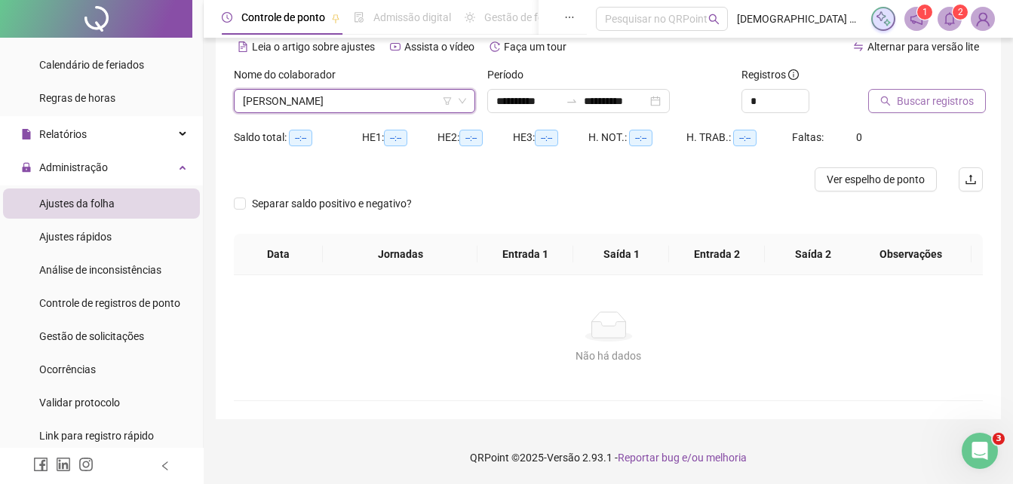
click at [928, 100] on span "Buscar registros" at bounding box center [935, 101] width 77 height 17
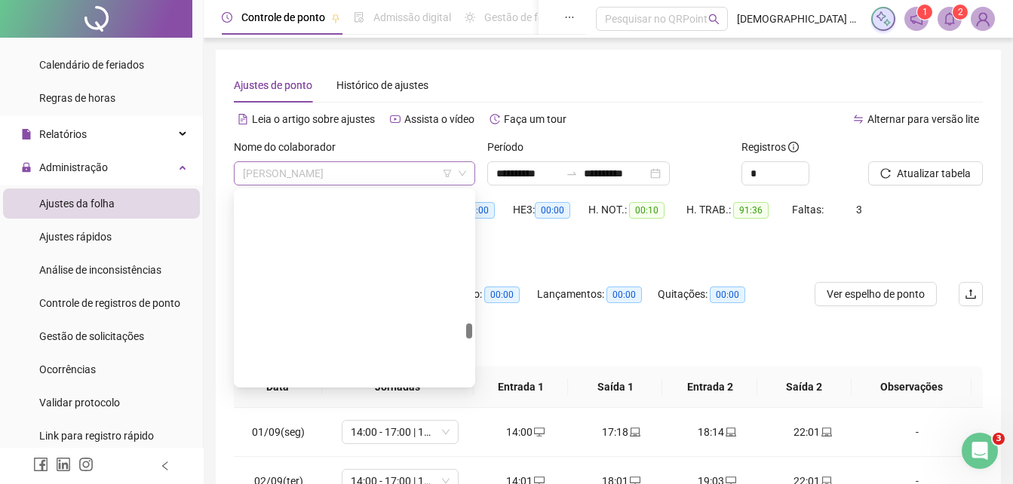
scroll to position [3572, 0]
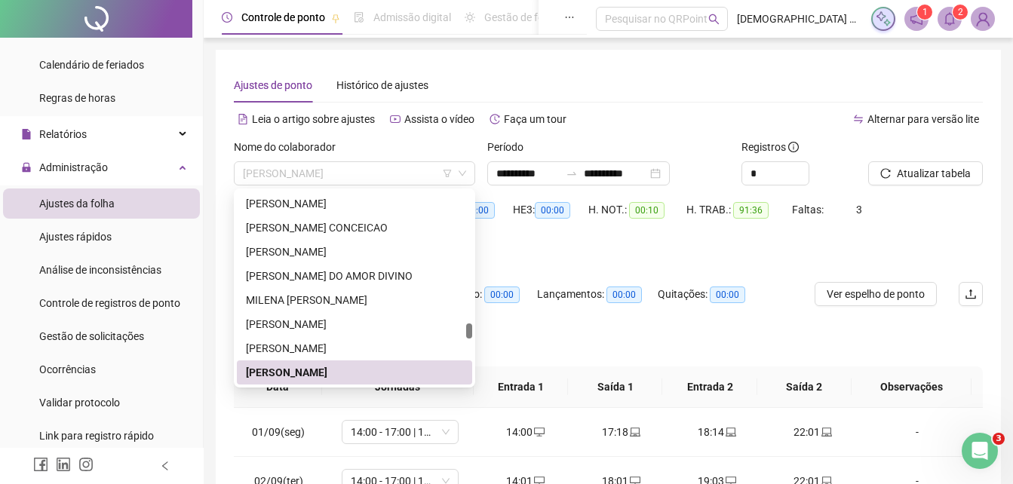
drag, startPoint x: 377, startPoint y: 178, endPoint x: 221, endPoint y: 165, distance: 156.7
click at [221, 165] on div "**********" at bounding box center [608, 399] width 785 height 698
click at [401, 374] on div "[PERSON_NAME]" at bounding box center [354, 372] width 217 height 17
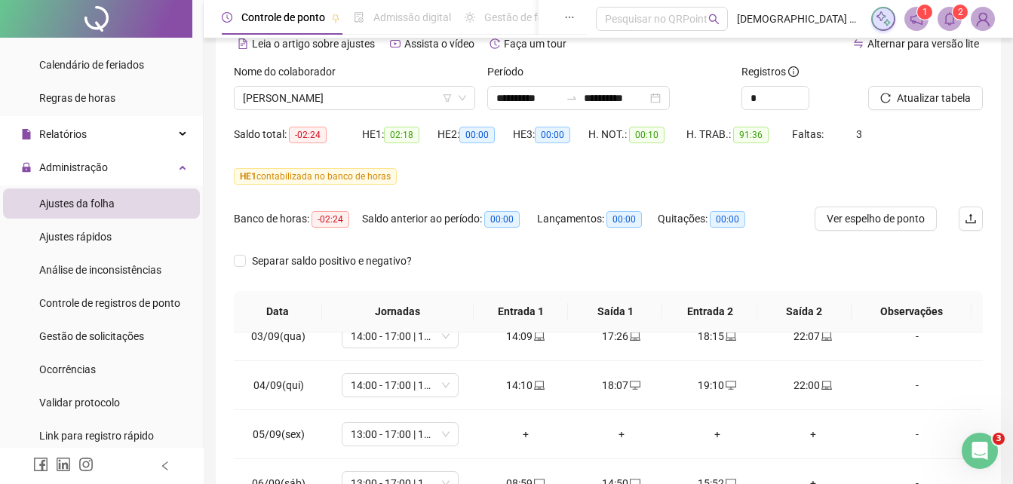
scroll to position [151, 0]
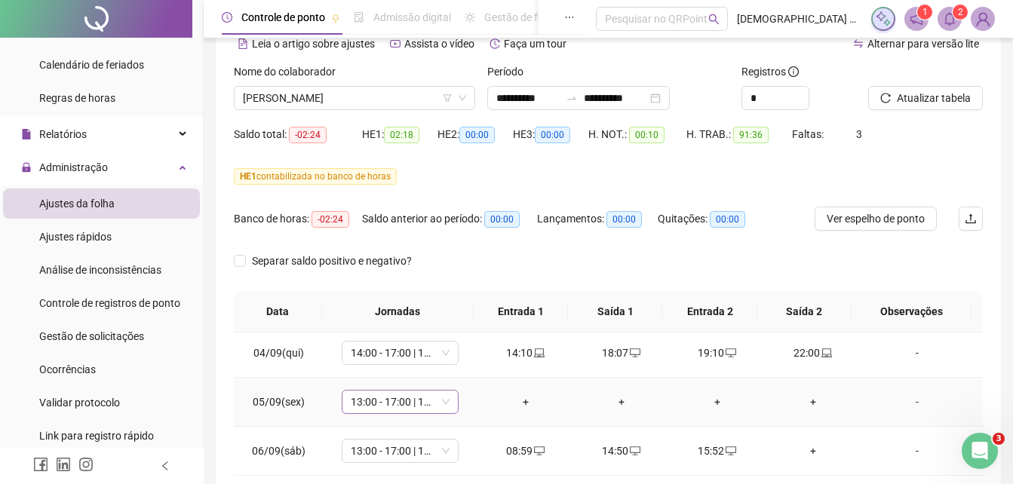
click at [451, 404] on div "13:00 - 17:00 | 18:00 - 22:00" at bounding box center [400, 402] width 117 height 24
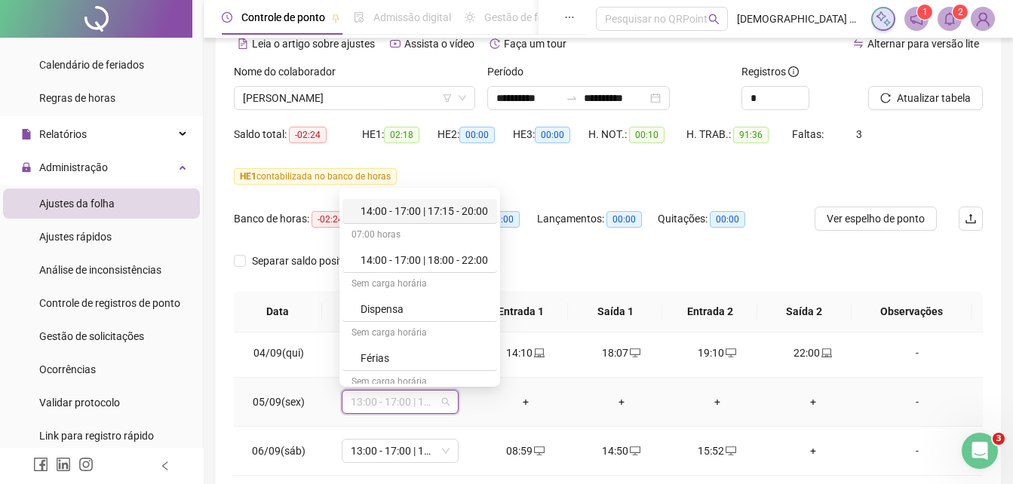
scroll to position [1327, 0]
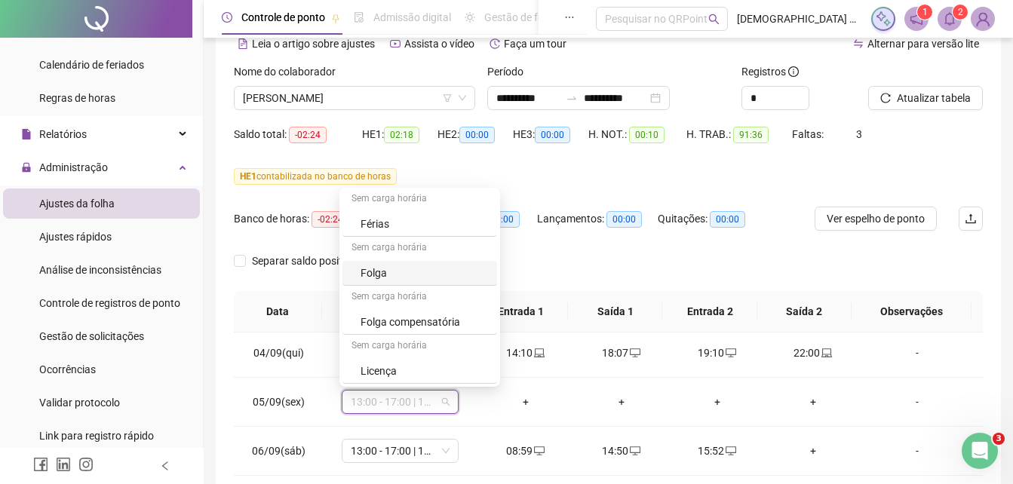
click at [624, 280] on div "Separar saldo positivo e negativo?" at bounding box center [608, 270] width 749 height 42
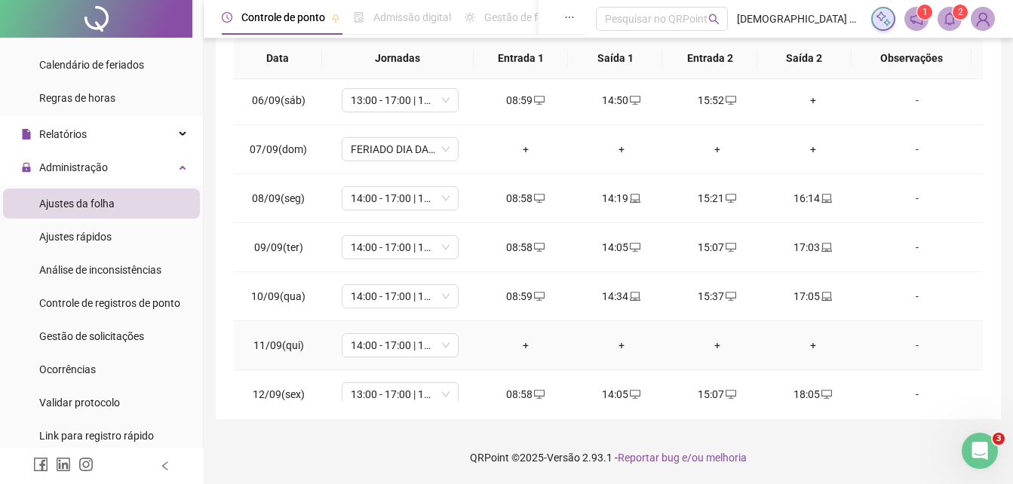
scroll to position [226, 0]
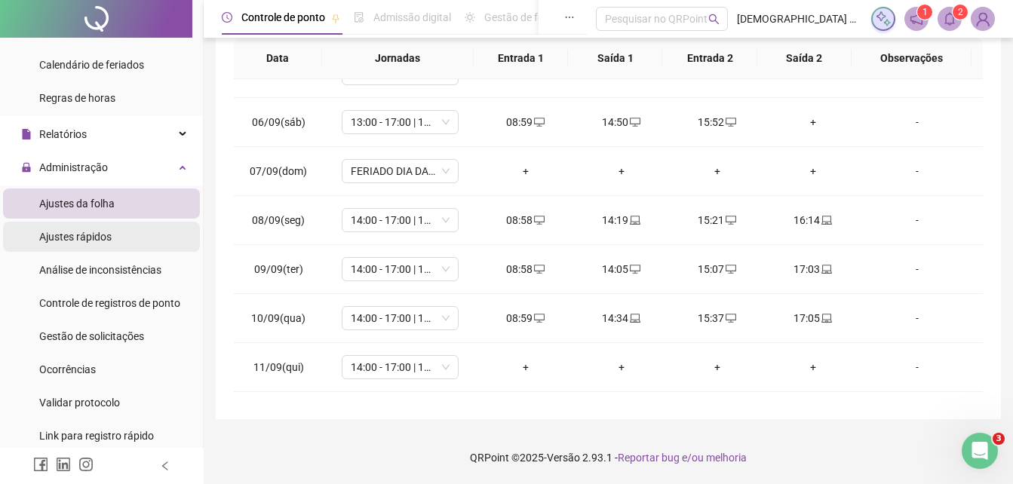
click at [112, 238] on li "Ajustes rápidos" at bounding box center [101, 237] width 197 height 30
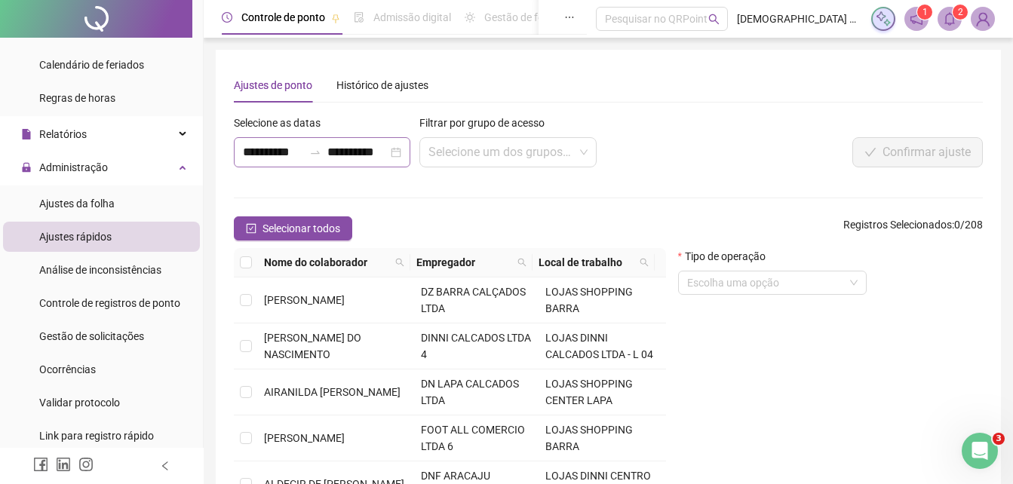
click at [319, 152] on icon "swap-right" at bounding box center [315, 152] width 12 height 12
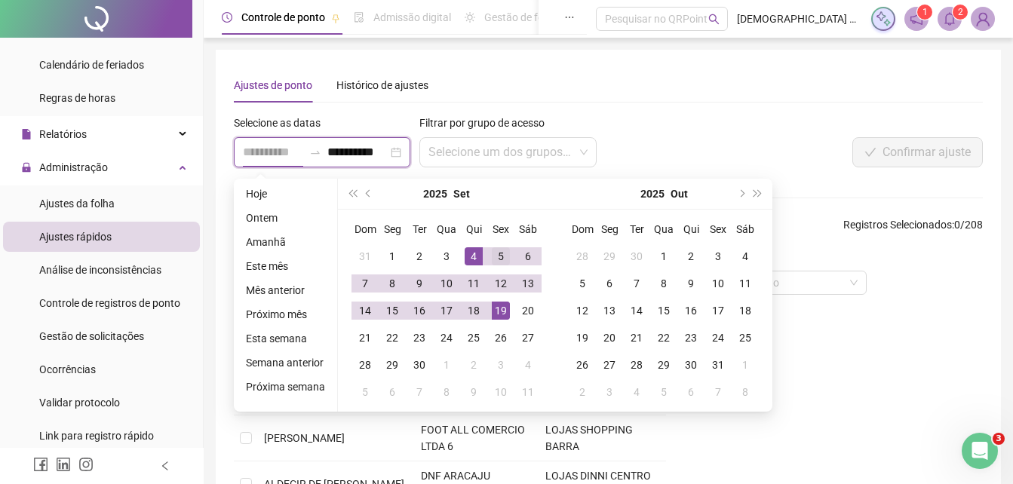
type input "**********"
click at [502, 251] on div "5" at bounding box center [501, 256] width 18 height 18
type input "**********"
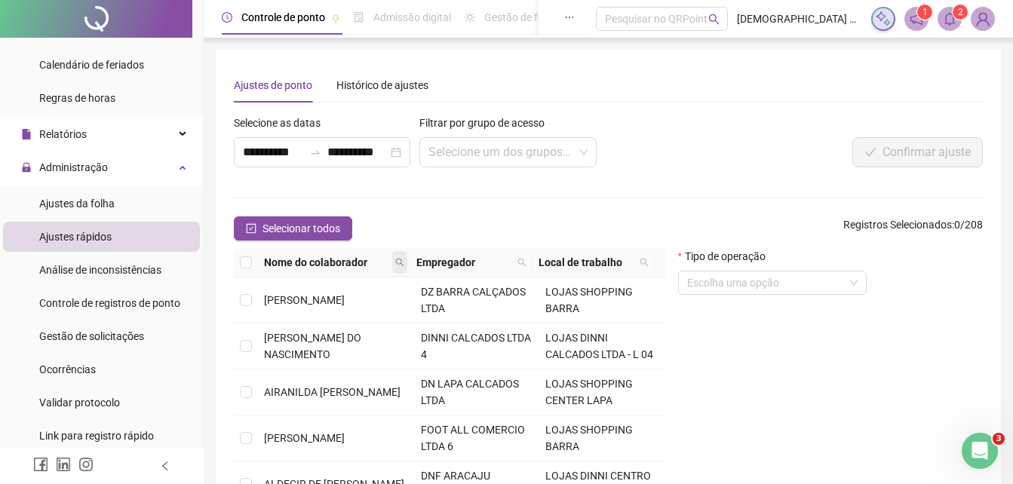
click at [399, 266] on icon "search" at bounding box center [399, 262] width 9 height 9
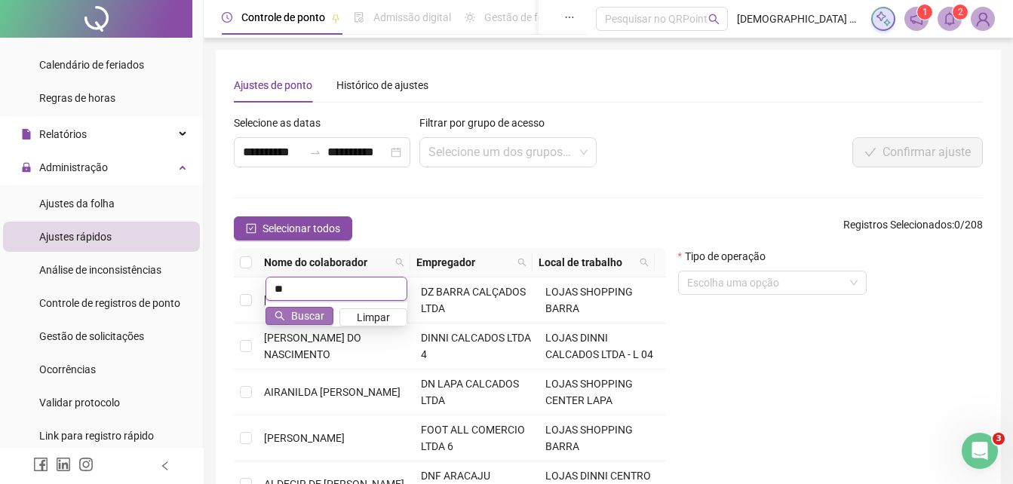
type input "**"
click at [290, 316] on button "Buscar" at bounding box center [299, 316] width 68 height 18
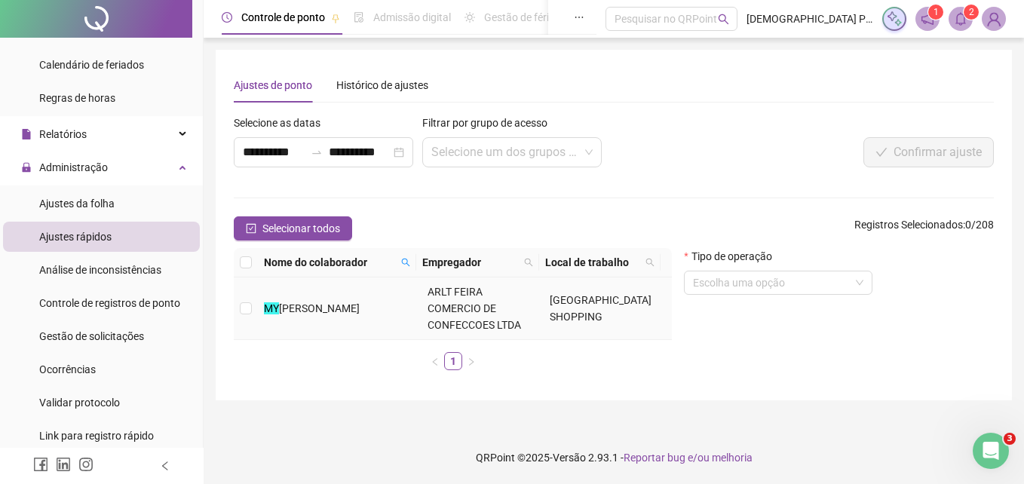
click at [333, 302] on span "[PERSON_NAME]" at bounding box center [319, 308] width 81 height 12
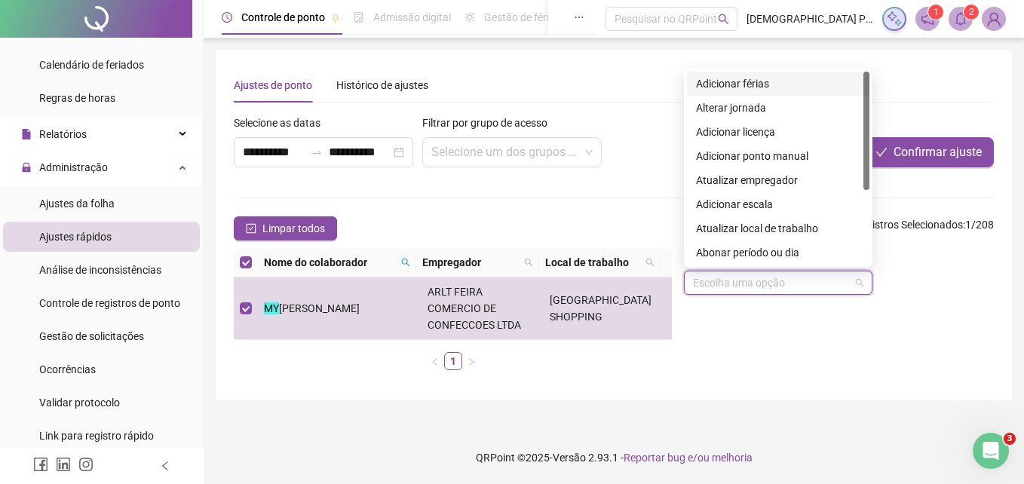
click at [777, 284] on input "search" at bounding box center [771, 283] width 157 height 23
click at [747, 100] on div "Alterar jornada" at bounding box center [778, 108] width 164 height 17
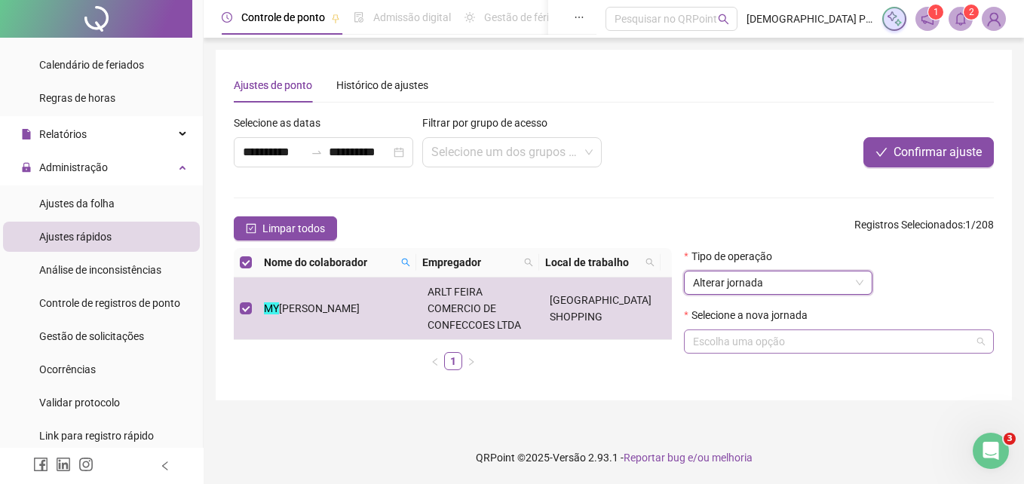
click at [776, 344] on input "search" at bounding box center [832, 341] width 278 height 23
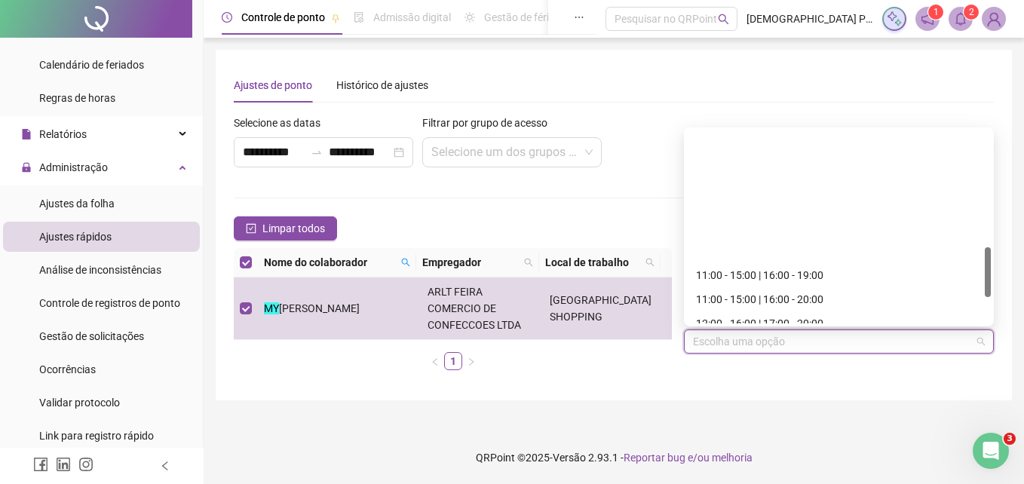
scroll to position [555, 0]
